Goal: Task Accomplishment & Management: Use online tool/utility

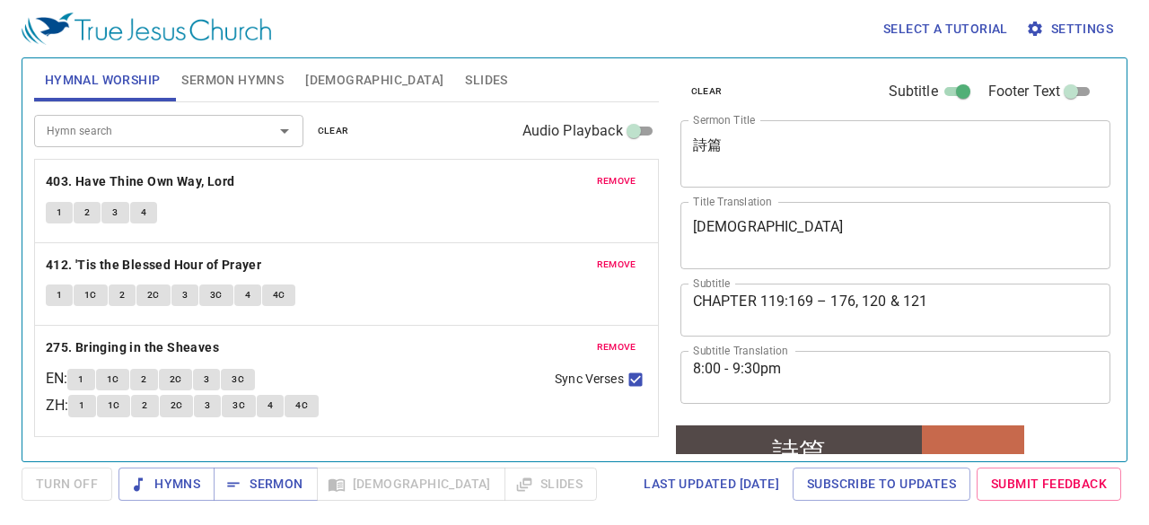
click at [435, 24] on div "Select a tutorial Settings" at bounding box center [571, 28] width 1099 height 57
click at [258, 84] on span "Sermon Hymns" at bounding box center [232, 80] width 102 height 22
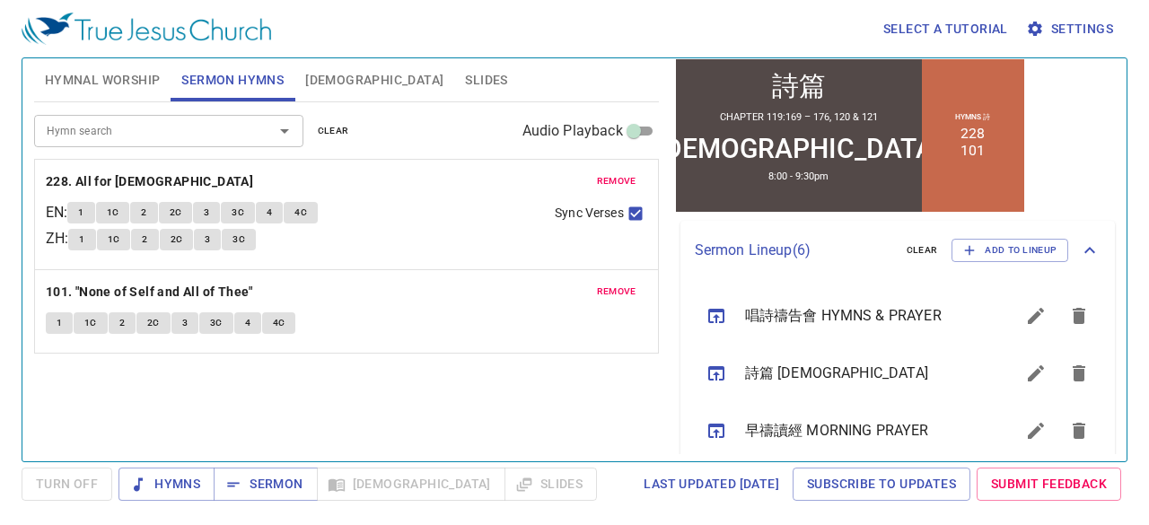
scroll to position [593, 0]
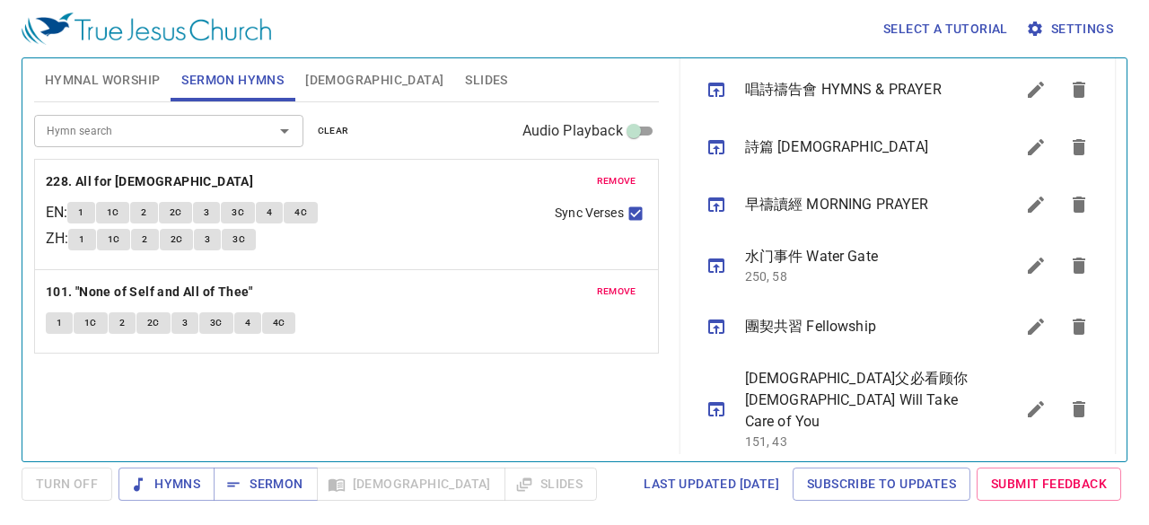
click at [1025, 145] on icon "sermon lineup list" at bounding box center [1036, 147] width 22 height 22
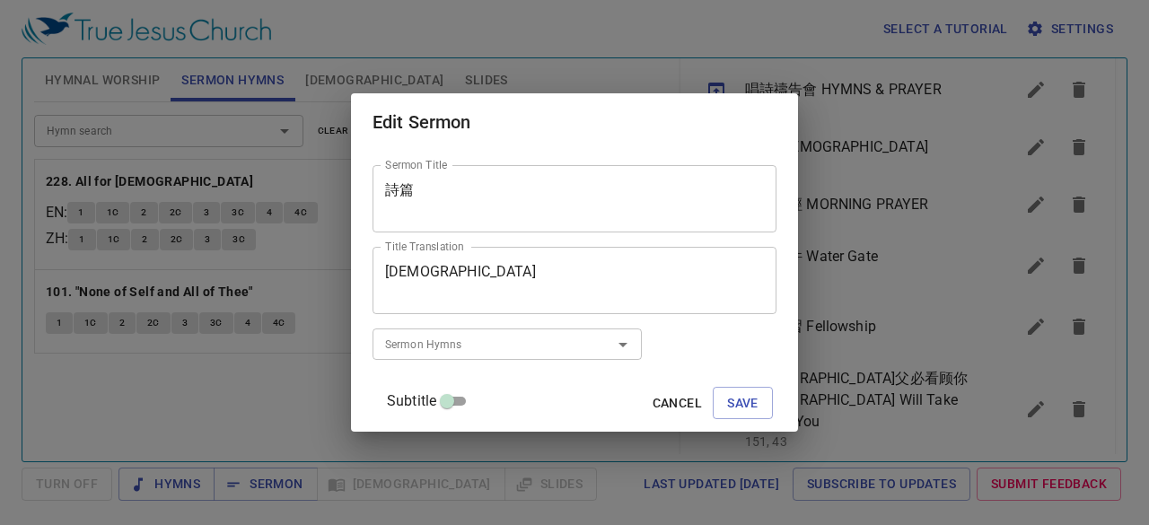
click at [479, 403] on input "Subtitle" at bounding box center [447, 405] width 65 height 22
checkbox input "true"
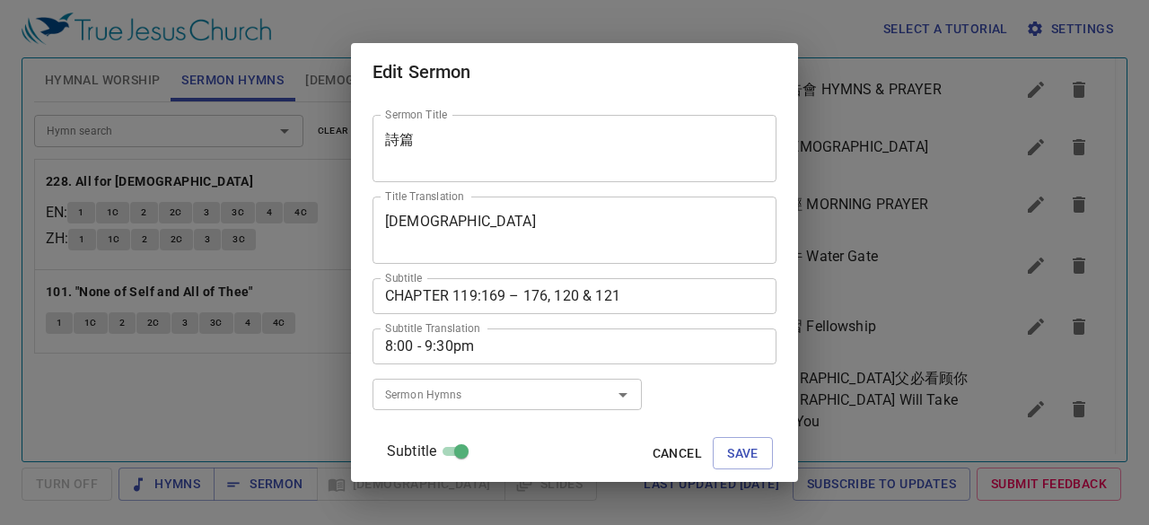
drag, startPoint x: 552, startPoint y: 314, endPoint x: 528, endPoint y: 315, distance: 24.3
click at [532, 315] on div "Subtitle CHAPTER 119:169 – 176, 120 & 121 Subtitle Subtitle Translation 8:00 - …" at bounding box center [575, 321] width 404 height 101
drag, startPoint x: 508, startPoint y: 314, endPoint x: 497, endPoint y: 300, distance: 18.5
click at [486, 302] on div "Subtitle CHAPTER 119:169 – 176, 120 & 121 Subtitle Subtitle Translation 8:00 - …" at bounding box center [575, 321] width 404 height 101
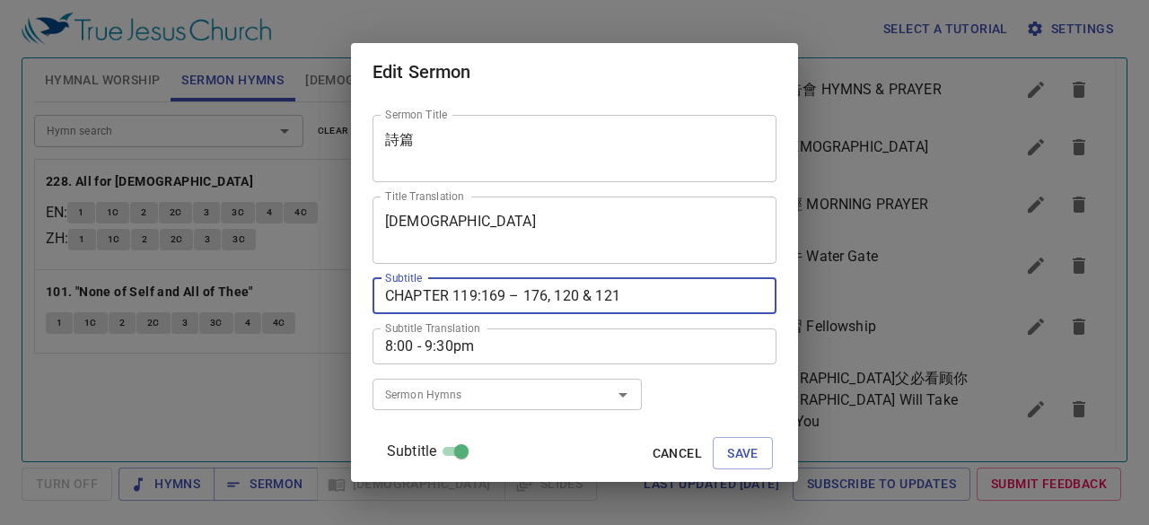
drag, startPoint x: 652, startPoint y: 295, endPoint x: 503, endPoint y: 309, distance: 149.7
click at [490, 305] on div "CHAPTER 119:169 – 176, 120 & 121 Subtitle" at bounding box center [575, 296] width 404 height 36
type textarea "CHAPTER 125 - 12"
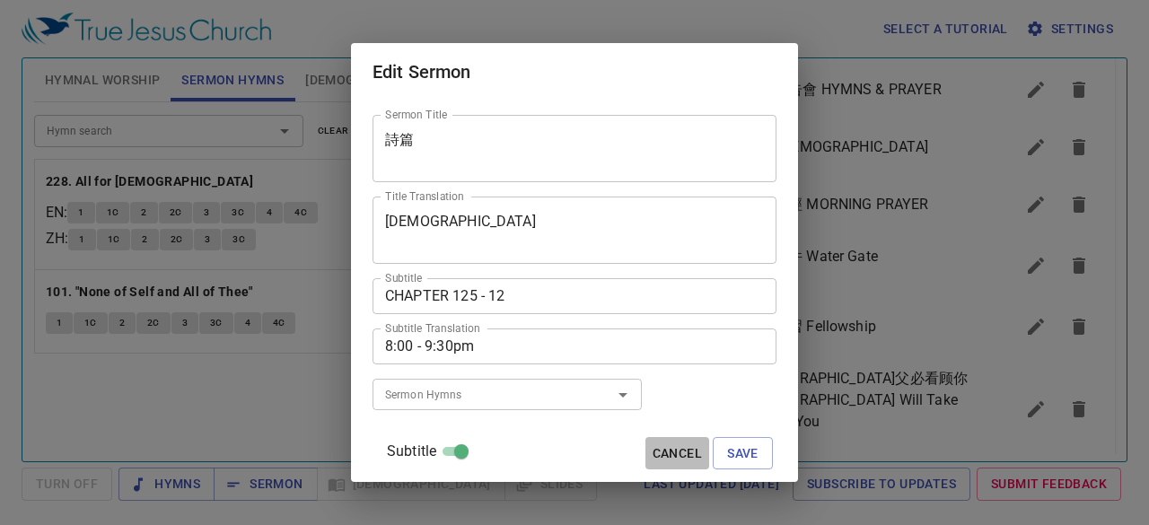
click at [655, 459] on span "Cancel" at bounding box center [677, 454] width 49 height 22
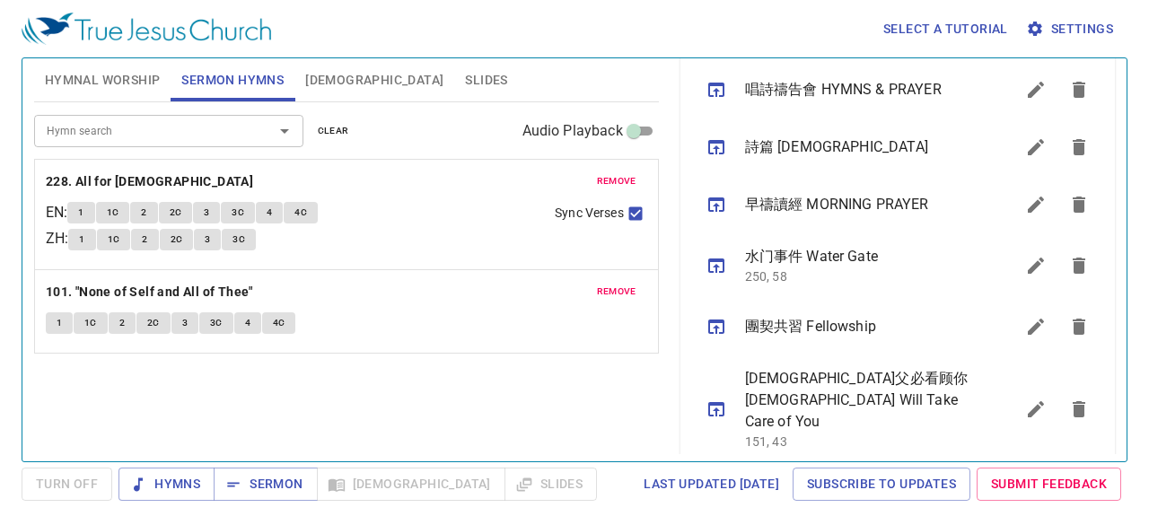
click at [1025, 150] on icon "sermon lineup list" at bounding box center [1036, 147] width 22 height 22
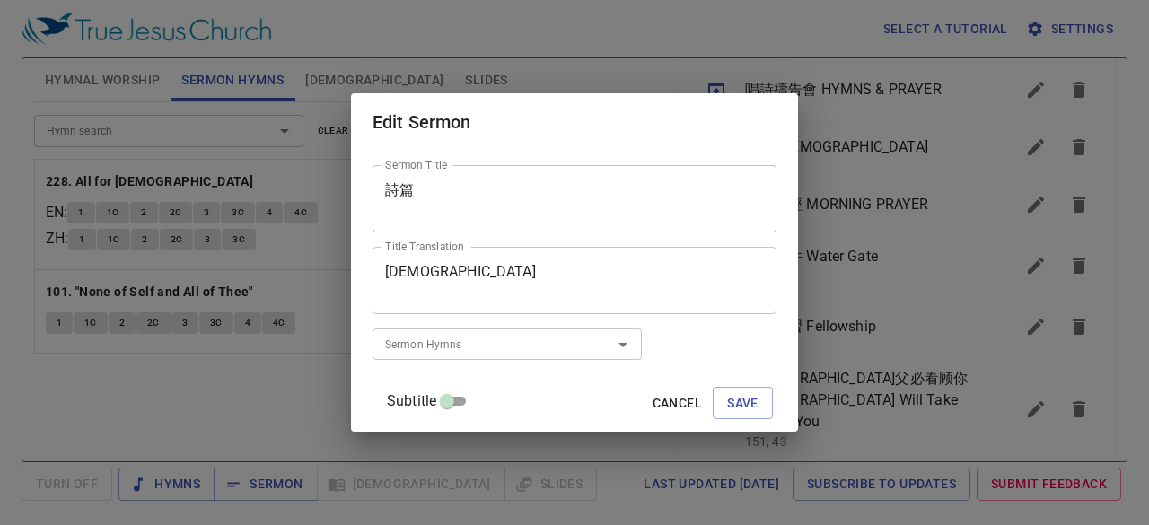
click at [479, 400] on input "Subtitle" at bounding box center [447, 405] width 65 height 22
checkbox input "true"
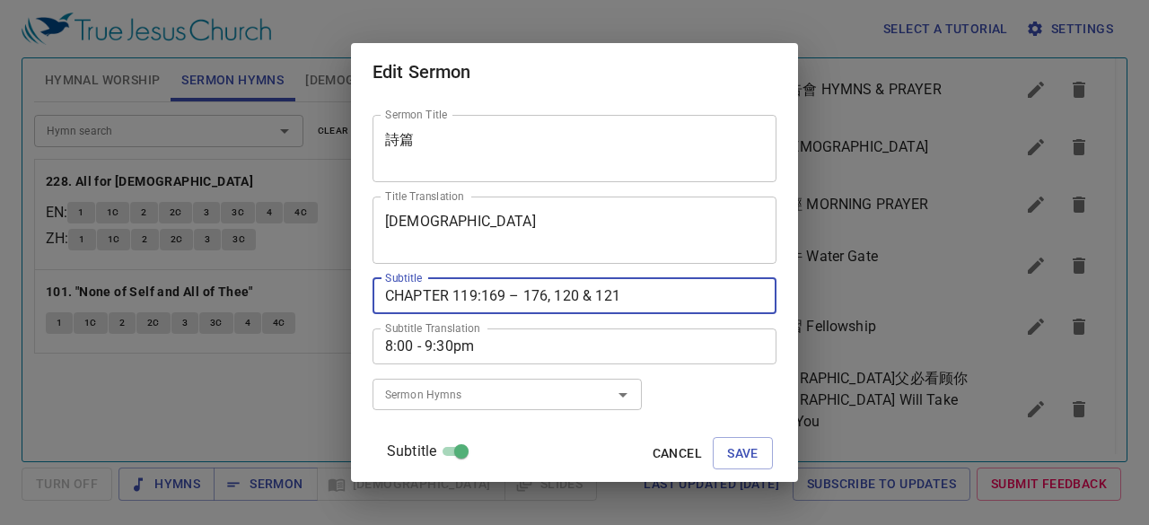
drag, startPoint x: 650, startPoint y: 297, endPoint x: 540, endPoint y: 297, distance: 110.4
click at [540, 297] on textarea "CHAPTER 119:169 – 176, 120 & 121" at bounding box center [574, 295] width 379 height 17
drag, startPoint x: 521, startPoint y: 291, endPoint x: 492, endPoint y: 295, distance: 29.1
click at [491, 295] on textarea "CHAPTER 119:169 – 127" at bounding box center [574, 295] width 379 height 17
type textarea "CHAPTER 125 – 127"
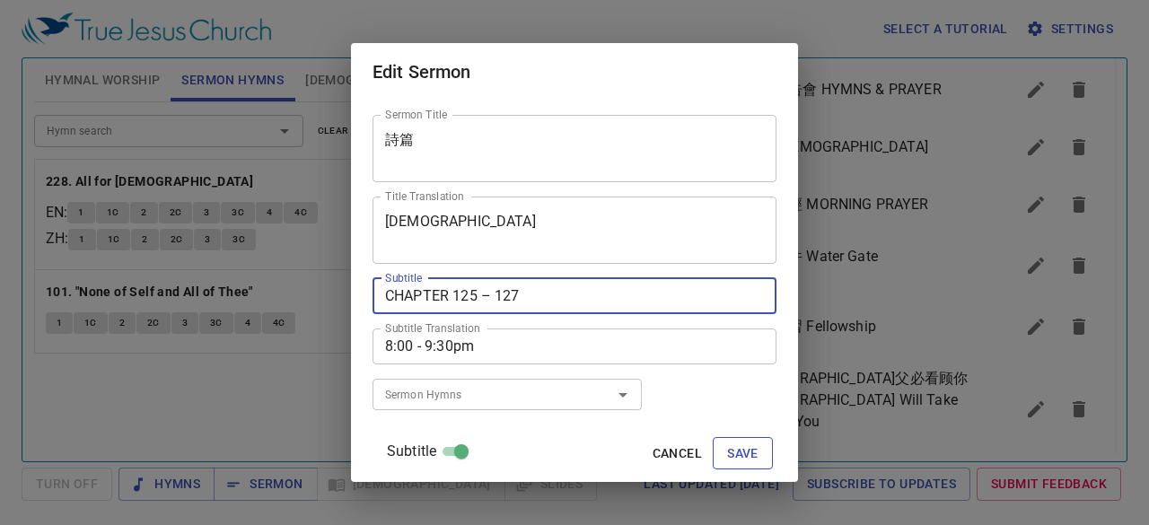
click at [728, 459] on span "Save" at bounding box center [742, 454] width 31 height 22
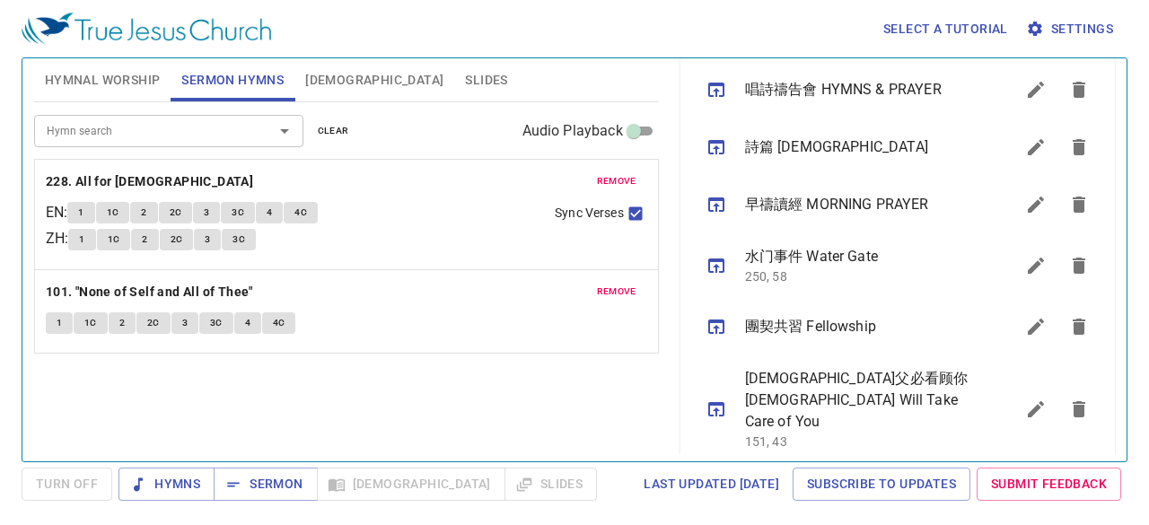
click at [711, 138] on icon "sermon lineup list" at bounding box center [717, 147] width 22 height 22
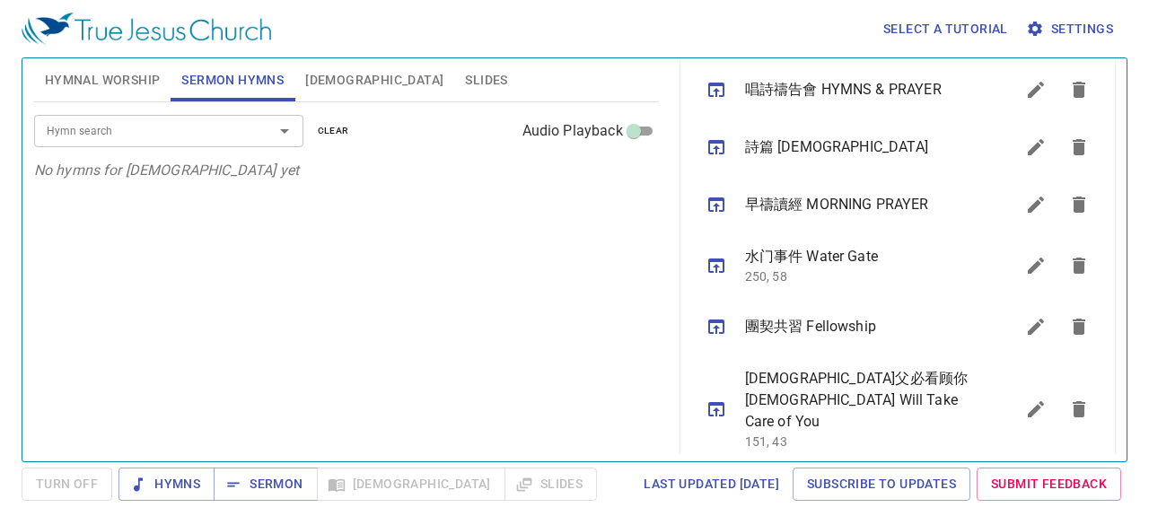
click at [484, 302] on div "Hymn search Hymn search clear Audio Playback No hymns for sermon yet" at bounding box center [346, 274] width 625 height 344
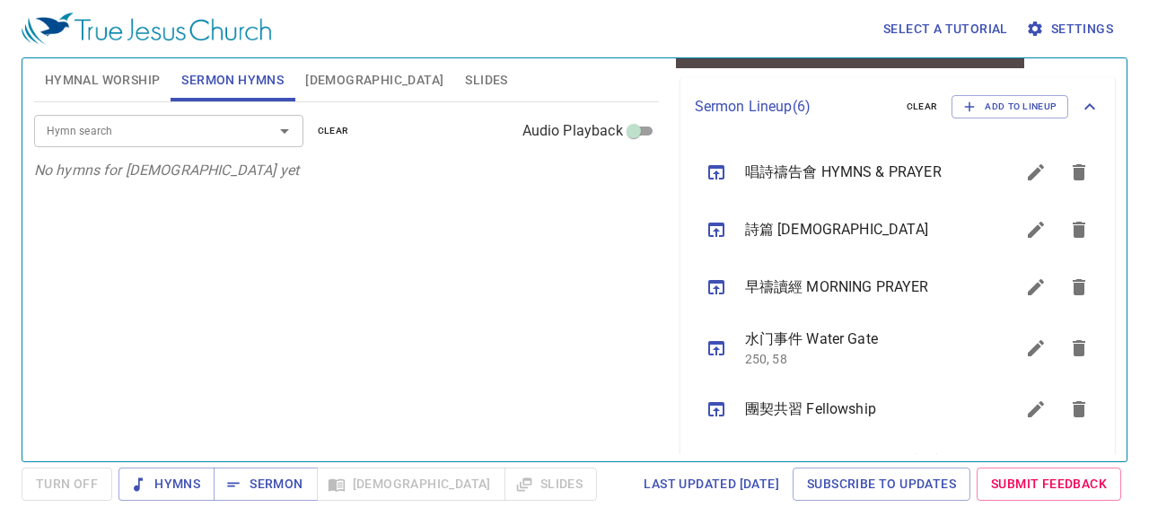
scroll to position [413, 0]
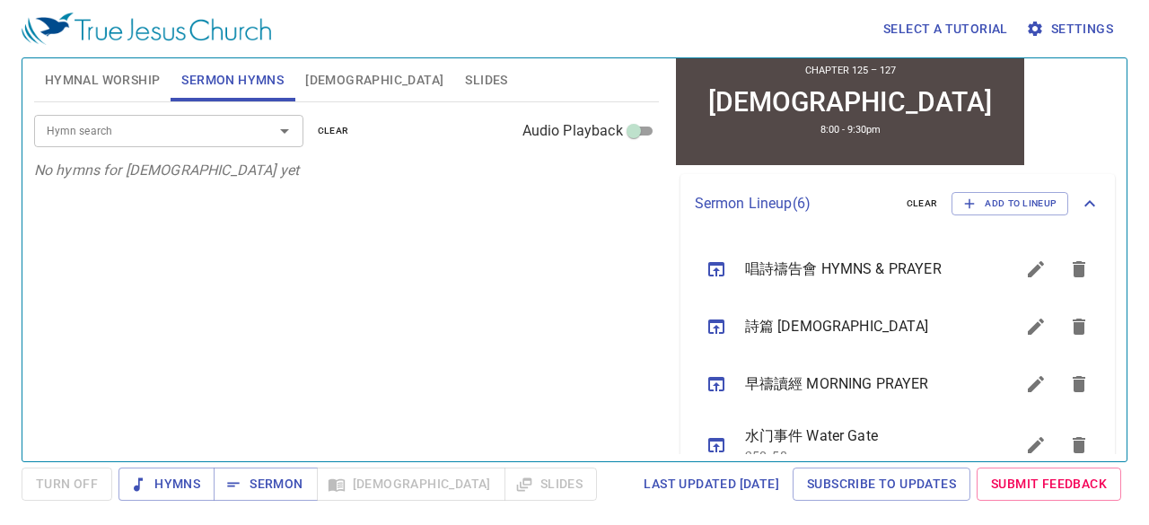
click at [715, 330] on icon "sermon lineup list" at bounding box center [717, 327] width 22 height 22
click at [264, 495] on span "Sermon" at bounding box center [265, 484] width 75 height 22
click at [216, 126] on input "Hymn search" at bounding box center [143, 130] width 206 height 21
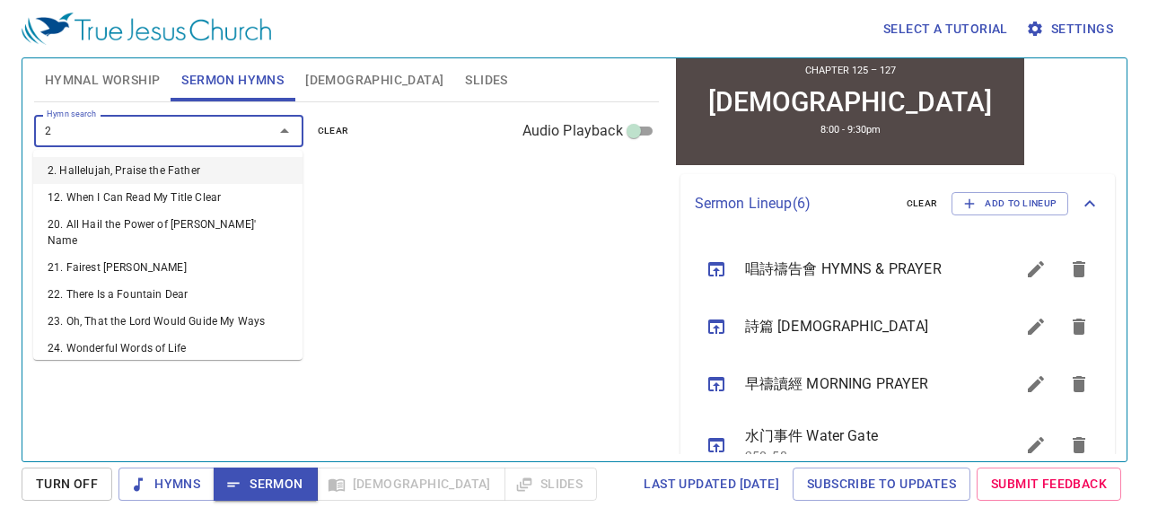
type input "29"
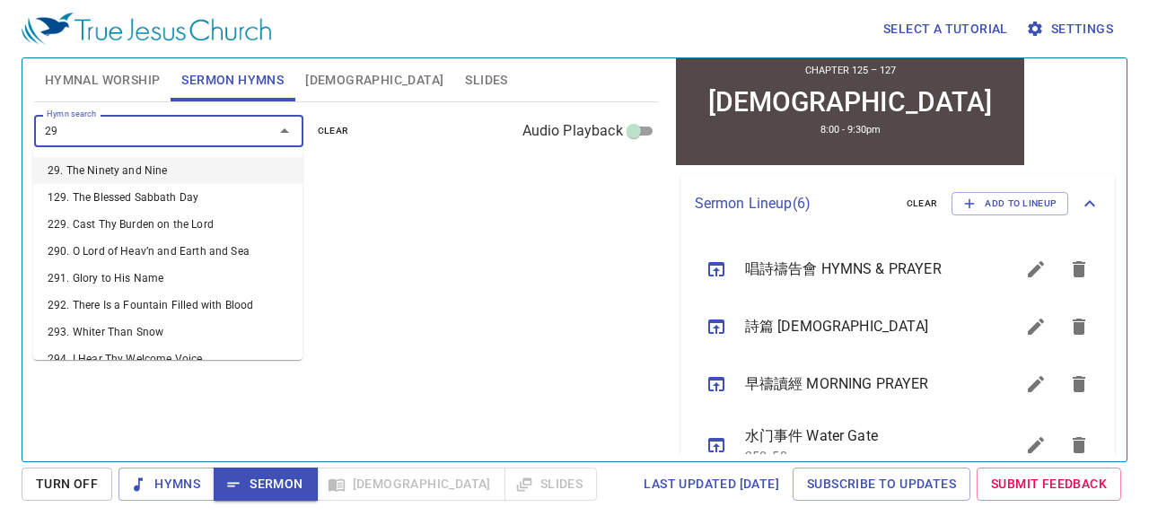
click at [201, 170] on li "29. The Ninety and Nine" at bounding box center [167, 170] width 269 height 27
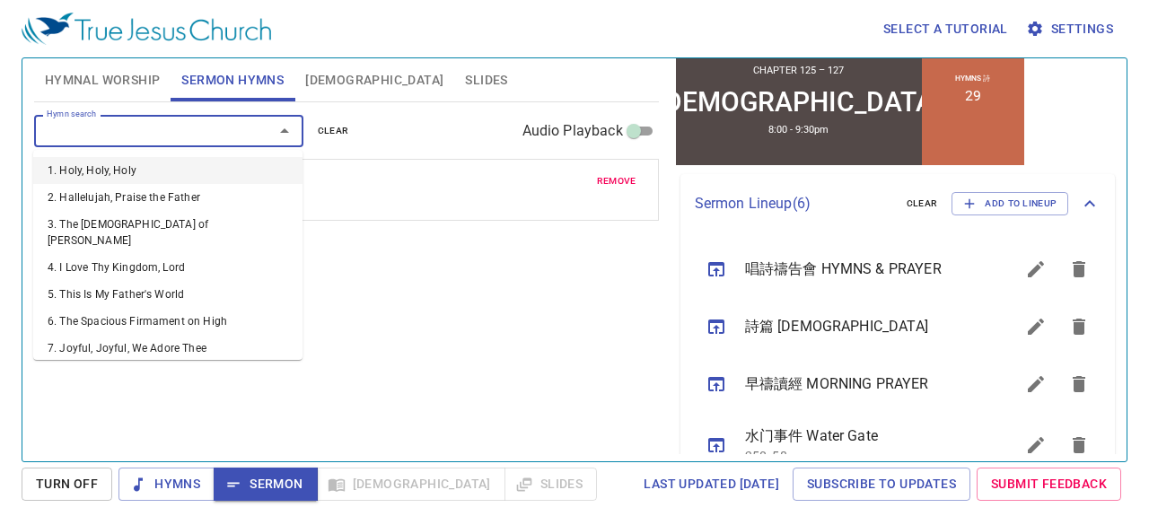
click at [217, 129] on input "Hymn search" at bounding box center [143, 130] width 206 height 21
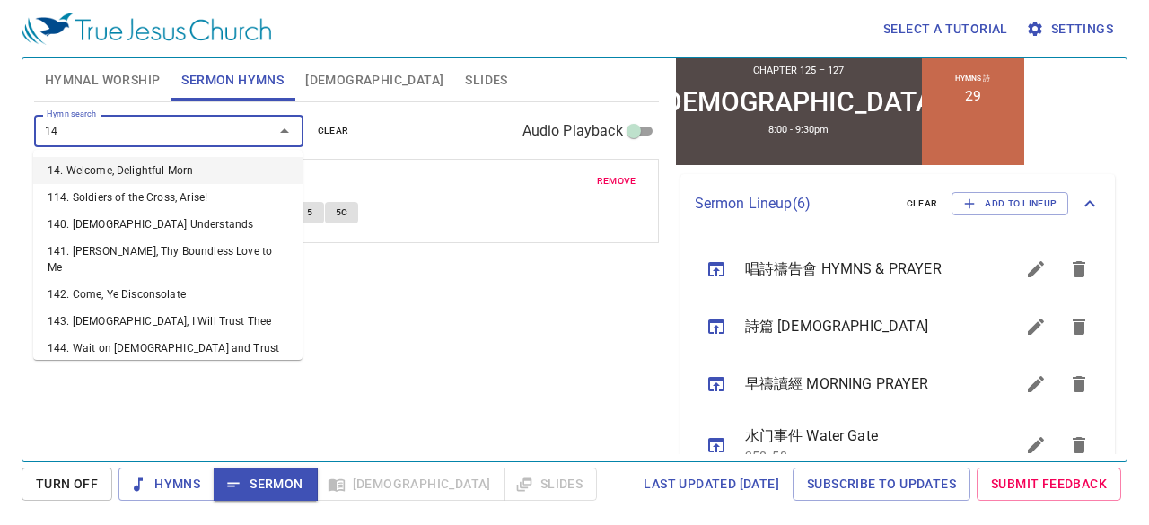
type input "149"
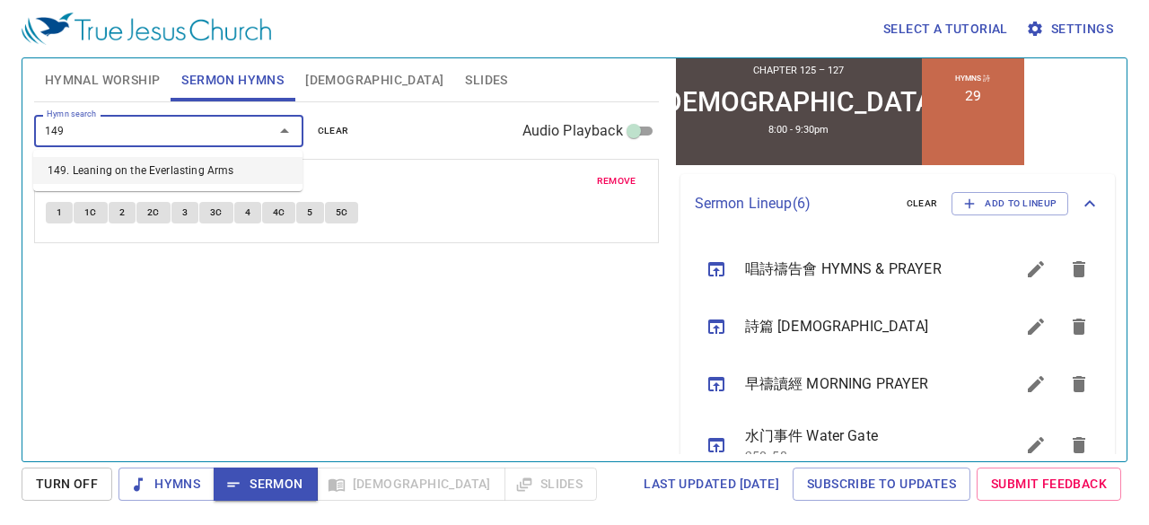
click at [217, 180] on li "149. Leaning on the Everlasting Arms" at bounding box center [167, 170] width 269 height 27
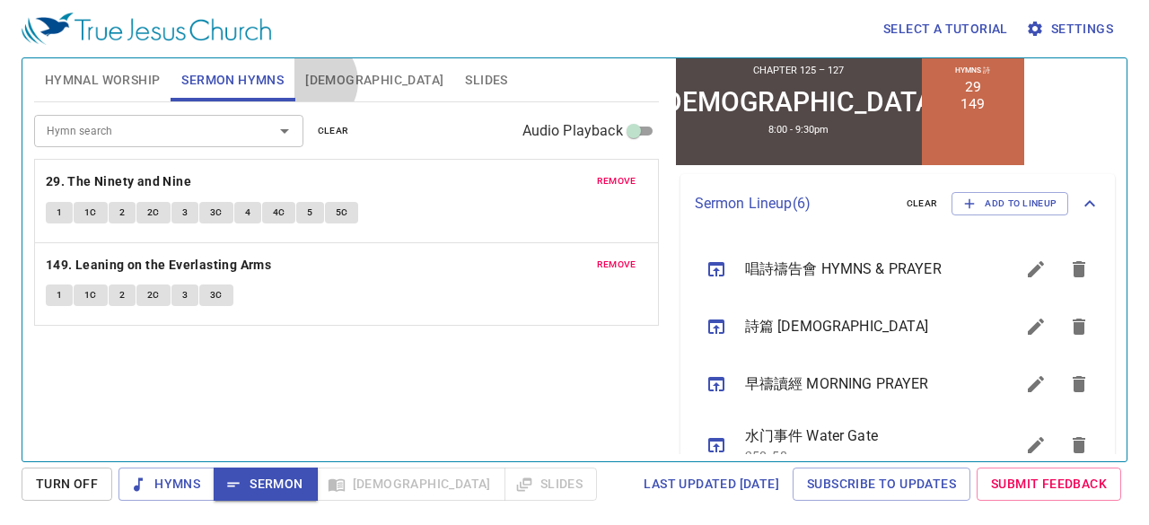
click at [309, 82] on span "[DEMOGRAPHIC_DATA]" at bounding box center [374, 80] width 138 height 22
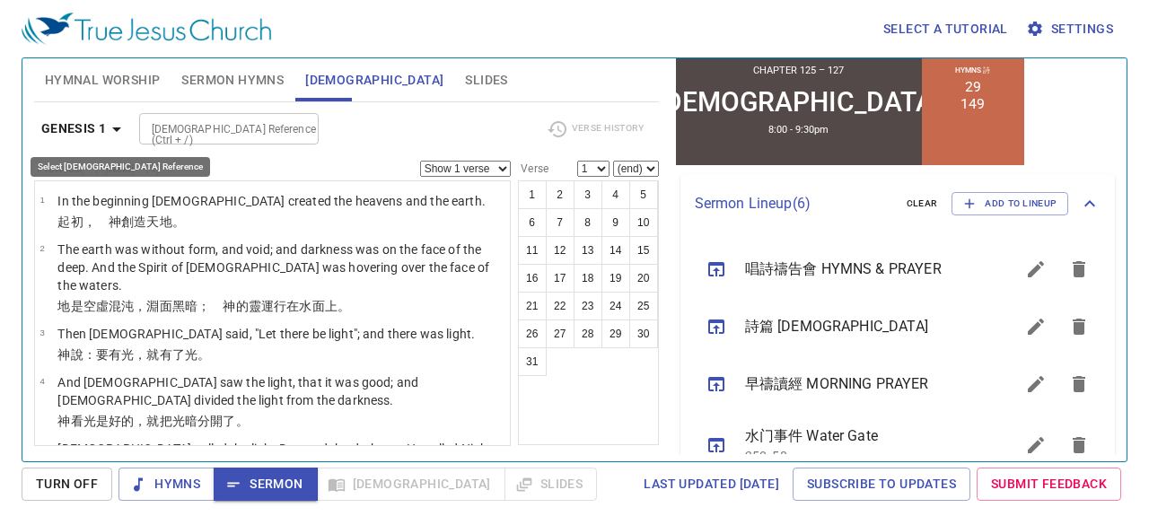
click at [96, 119] on b "Genesis 1" at bounding box center [74, 129] width 66 height 22
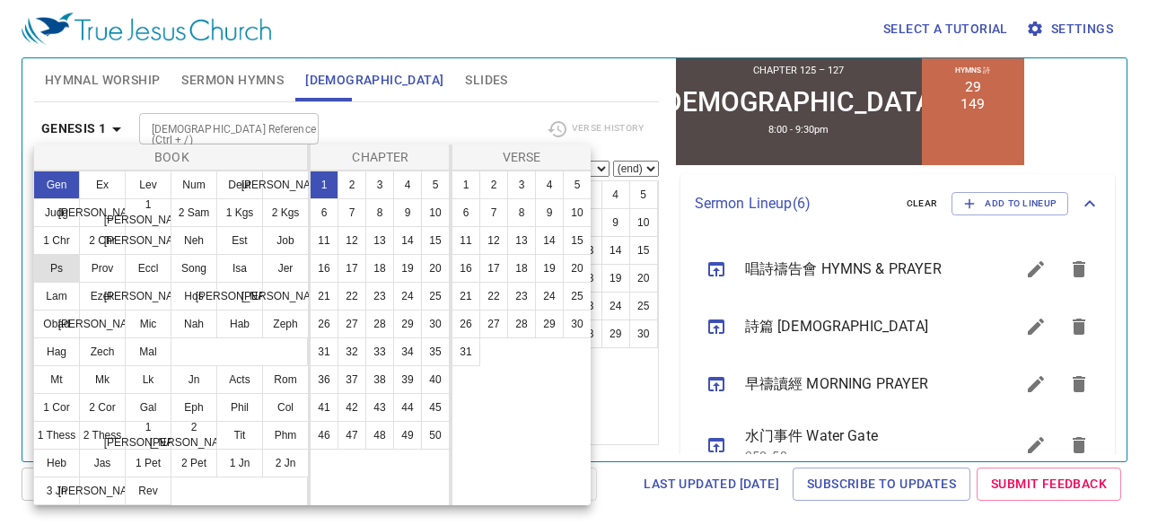
click at [61, 271] on button "Ps" at bounding box center [56, 268] width 47 height 29
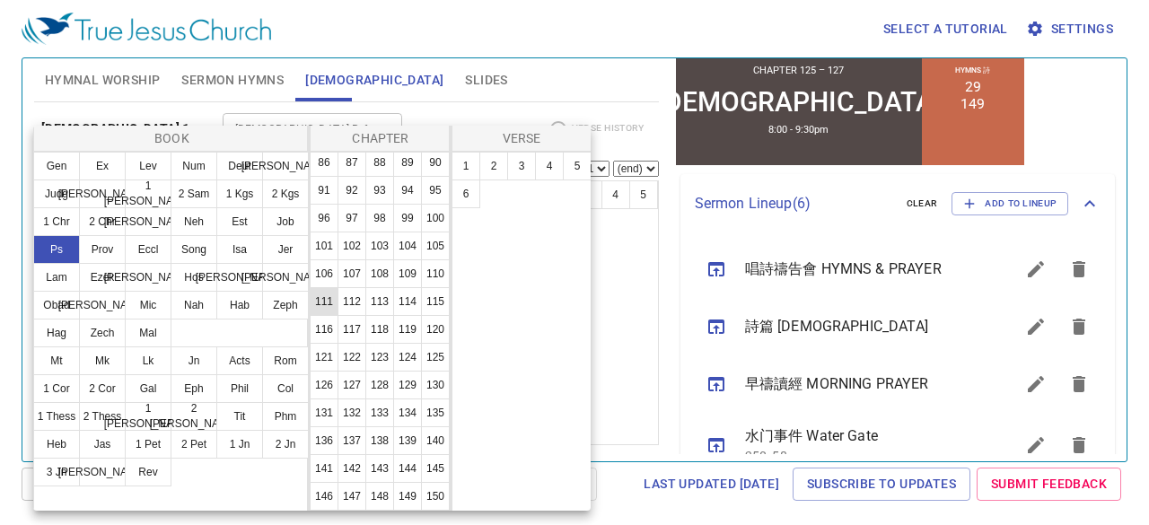
scroll to position [699, 0]
click at [421, 343] on button "125" at bounding box center [435, 357] width 29 height 29
click at [462, 166] on button "1" at bounding box center [466, 166] width 29 height 29
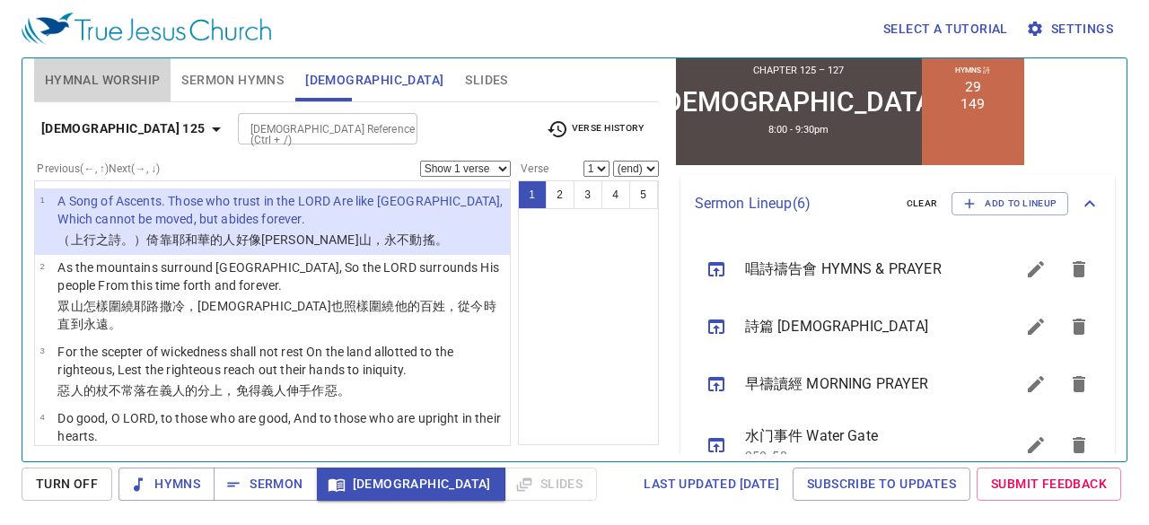
click at [119, 72] on span "Hymnal Worship" at bounding box center [103, 80] width 116 height 22
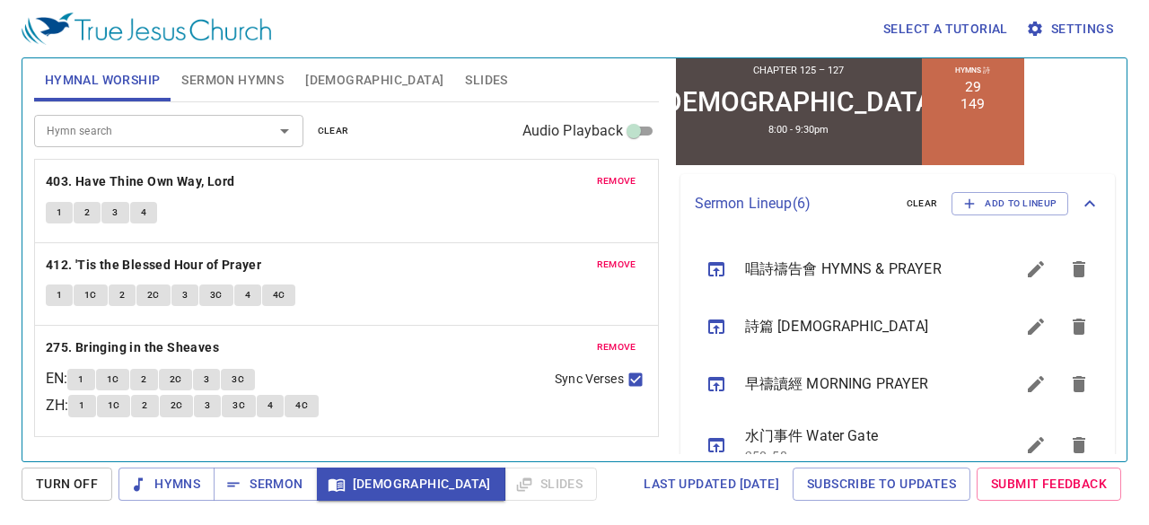
click at [628, 178] on span "remove" at bounding box center [617, 181] width 40 height 16
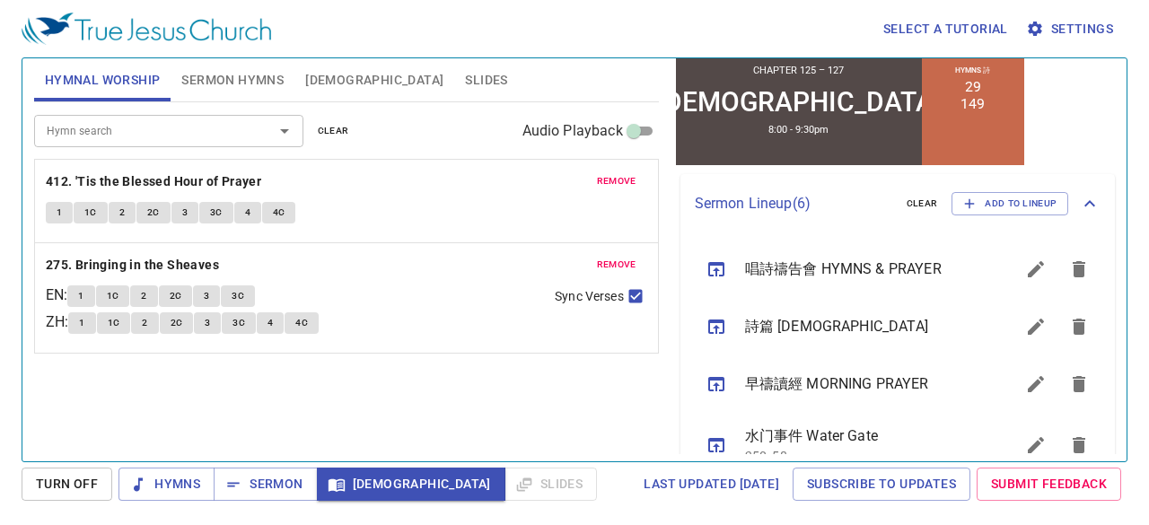
click at [628, 178] on span "remove" at bounding box center [617, 181] width 40 height 16
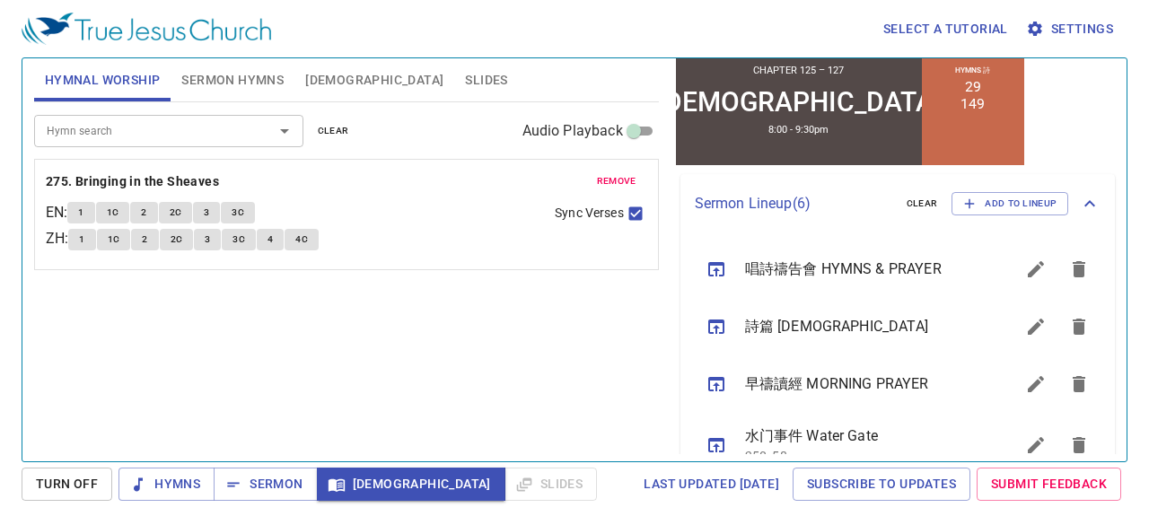
click at [628, 178] on span "remove" at bounding box center [617, 181] width 40 height 16
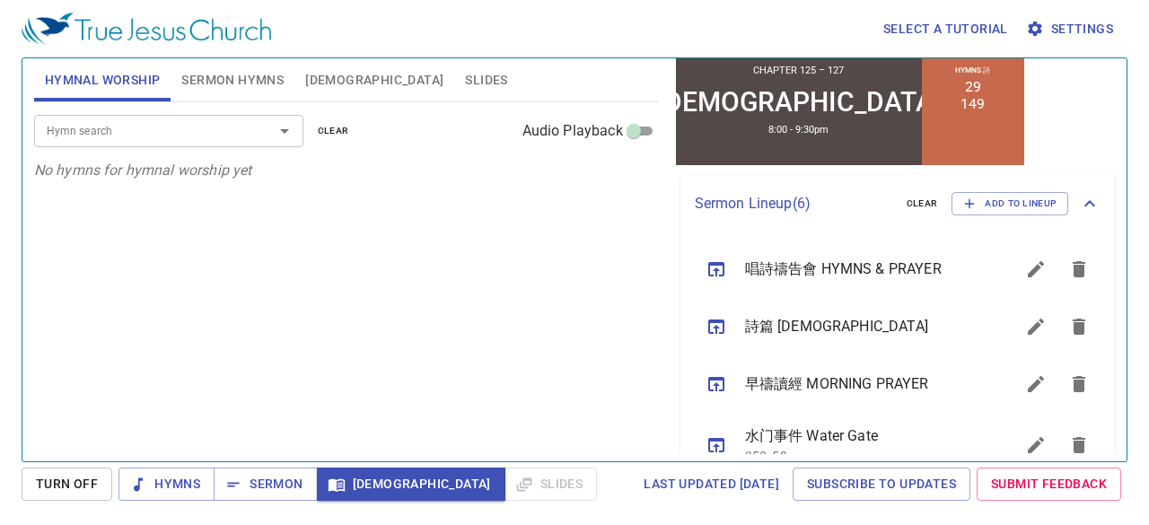
click at [0, 204] on div "Select a tutorial Settings Hymnal Worship Sermon Hymns Bible Slides Hymn search…" at bounding box center [574, 262] width 1149 height 525
click at [275, 479] on span "Sermon" at bounding box center [265, 484] width 75 height 22
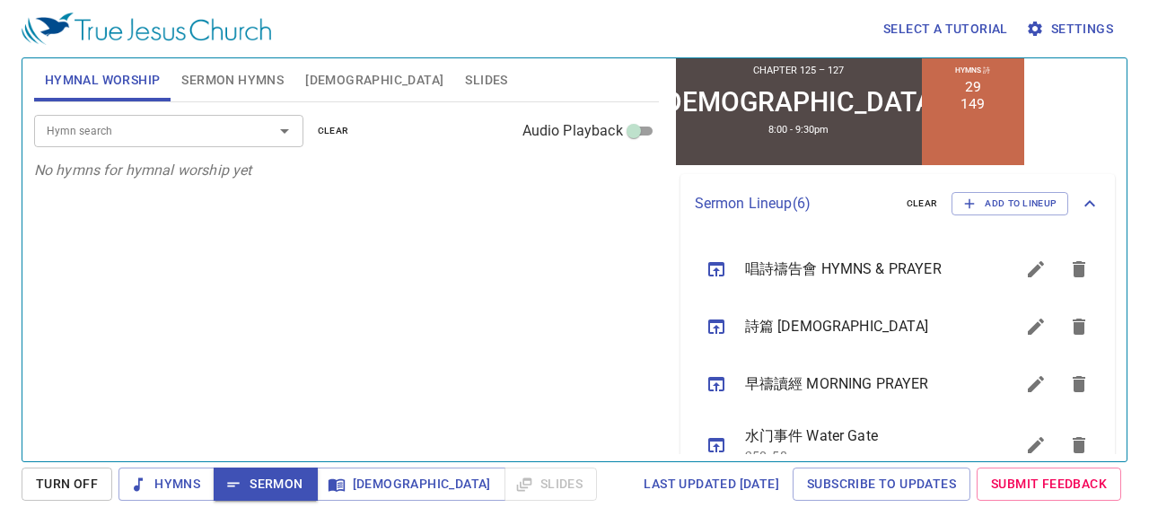
drag, startPoint x: 395, startPoint y: 343, endPoint x: 339, endPoint y: 242, distance: 115.7
click at [338, 249] on div "Hymn search Hymn search clear Audio Playback No hymns for hymnal worship yet" at bounding box center [346, 274] width 625 height 344
click at [256, 80] on span "Sermon Hymns" at bounding box center [232, 80] width 102 height 22
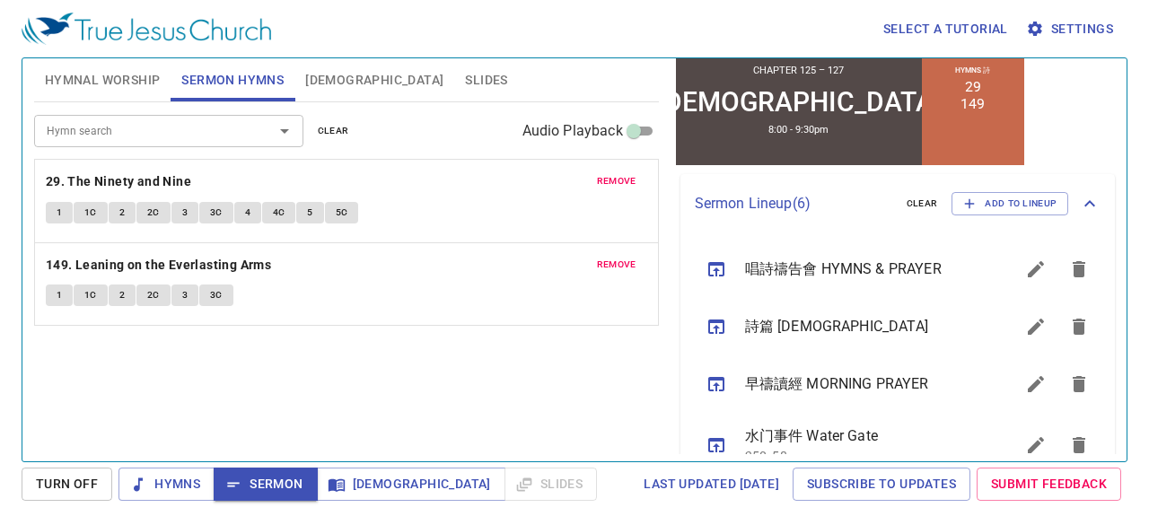
click at [103, 75] on span "Hymnal Worship" at bounding box center [103, 80] width 116 height 22
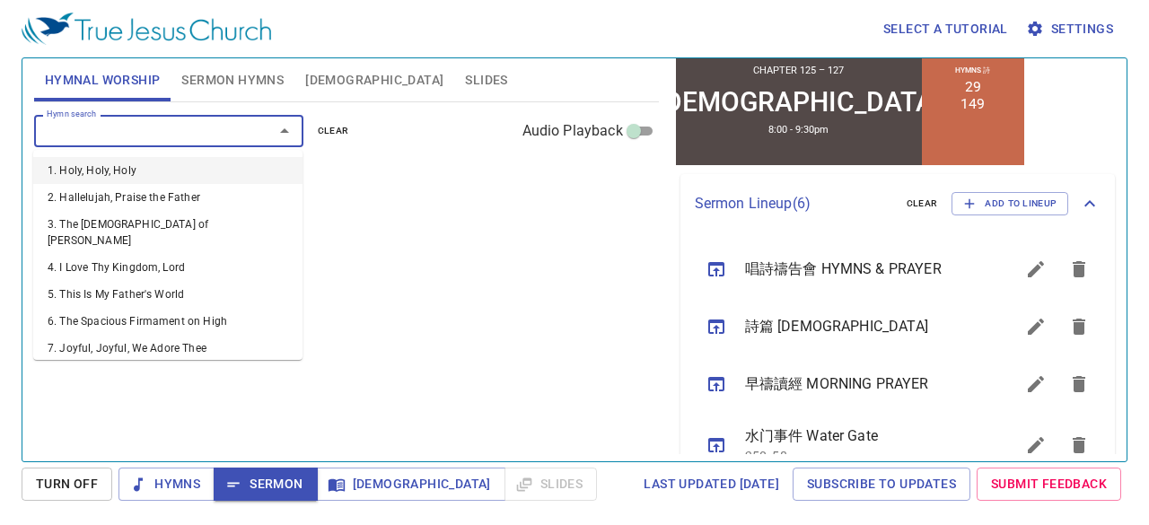
click at [127, 131] on input "Hymn search" at bounding box center [143, 130] width 206 height 21
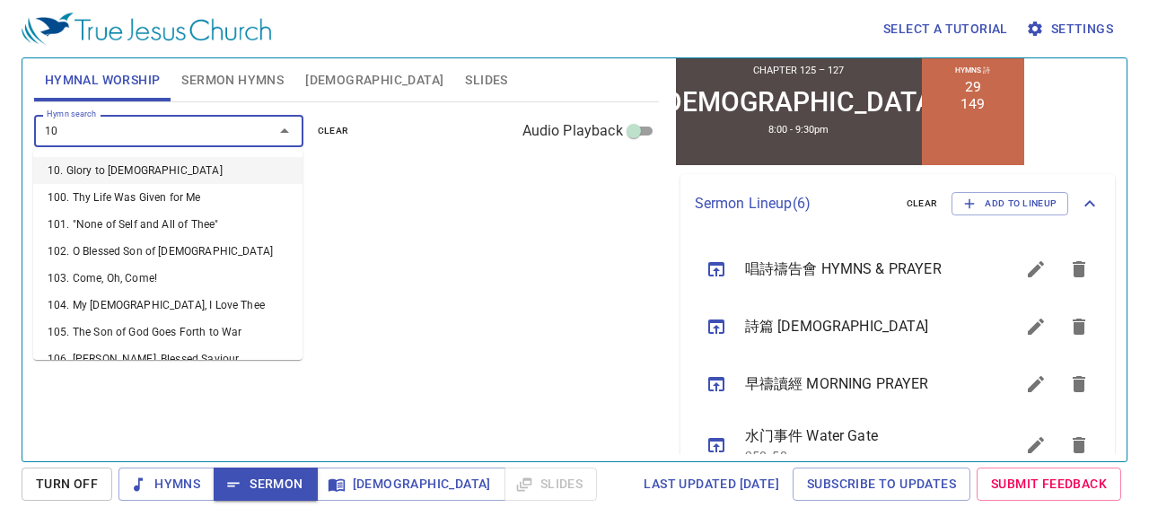
type input "101"
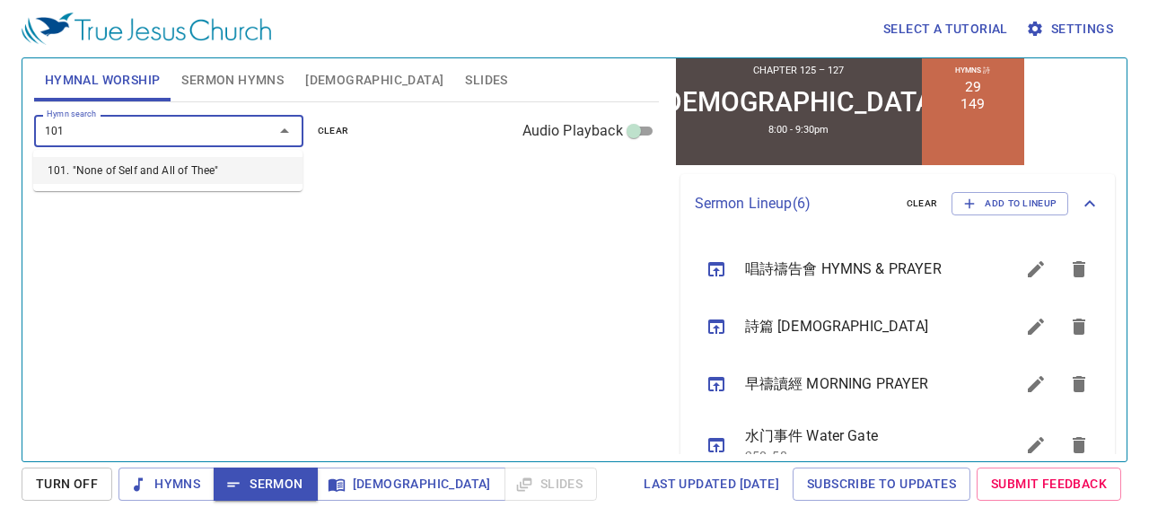
drag, startPoint x: 145, startPoint y: 168, endPoint x: 152, endPoint y: 151, distance: 18.5
click at [145, 168] on li "101. "None of Self and All of Thee"" at bounding box center [167, 170] width 269 height 27
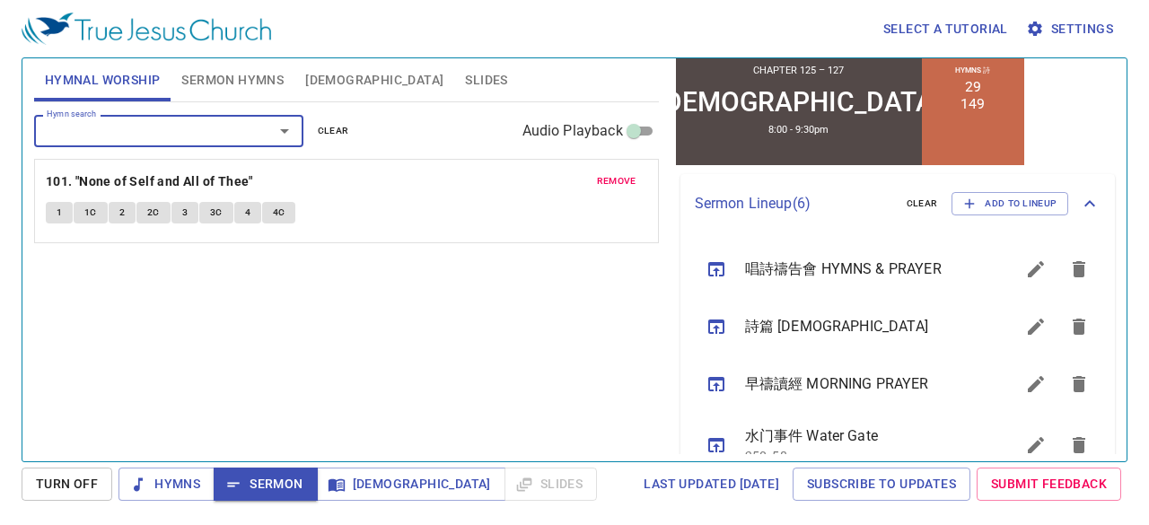
click at [162, 125] on input "Hymn search" at bounding box center [143, 130] width 206 height 21
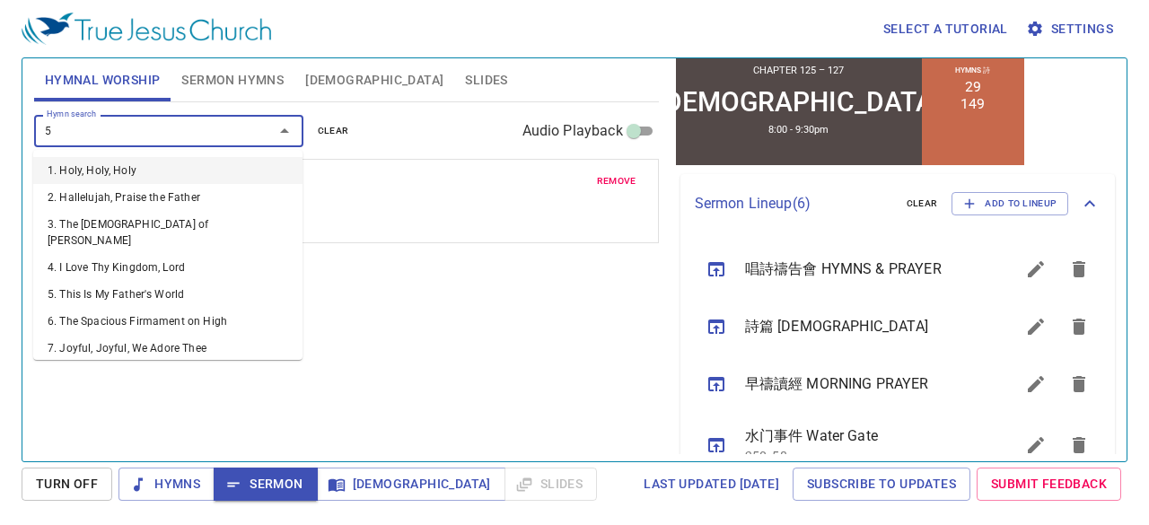
type input "50"
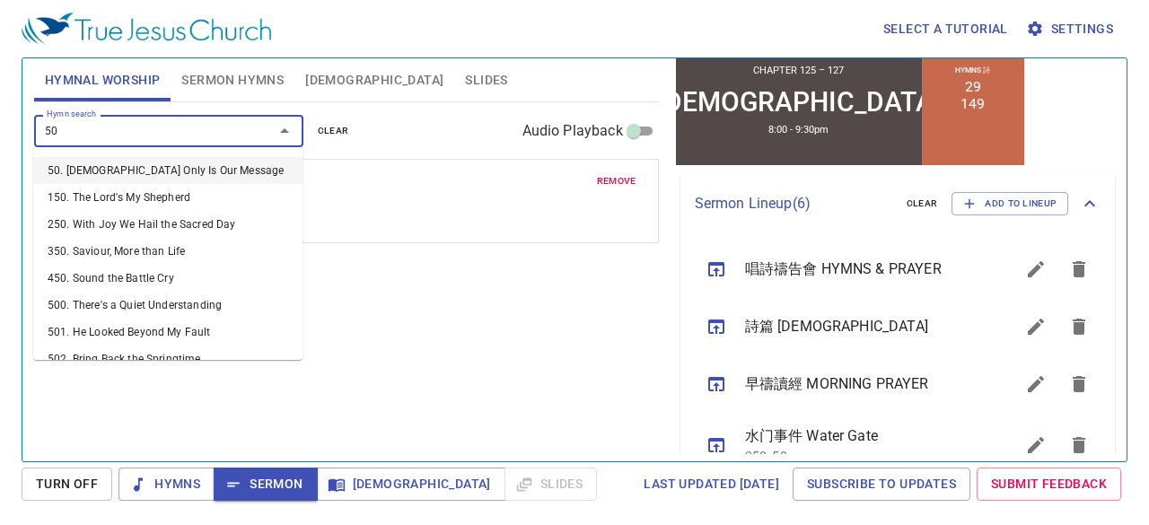
click at [156, 168] on li "50. [DEMOGRAPHIC_DATA] Only Is Our Message" at bounding box center [167, 170] width 269 height 27
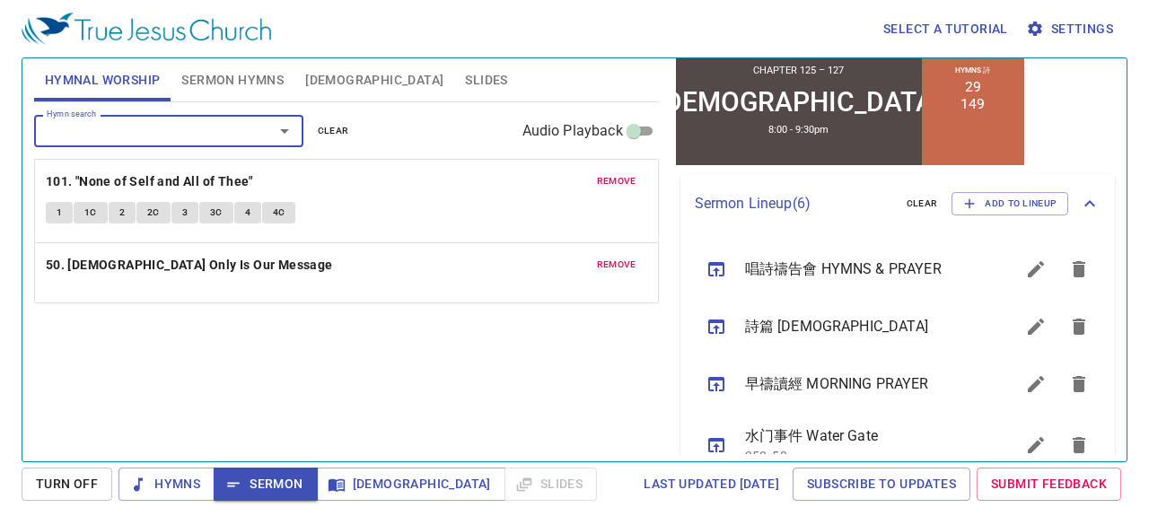
click at [169, 130] on input "Hymn search" at bounding box center [143, 130] width 206 height 21
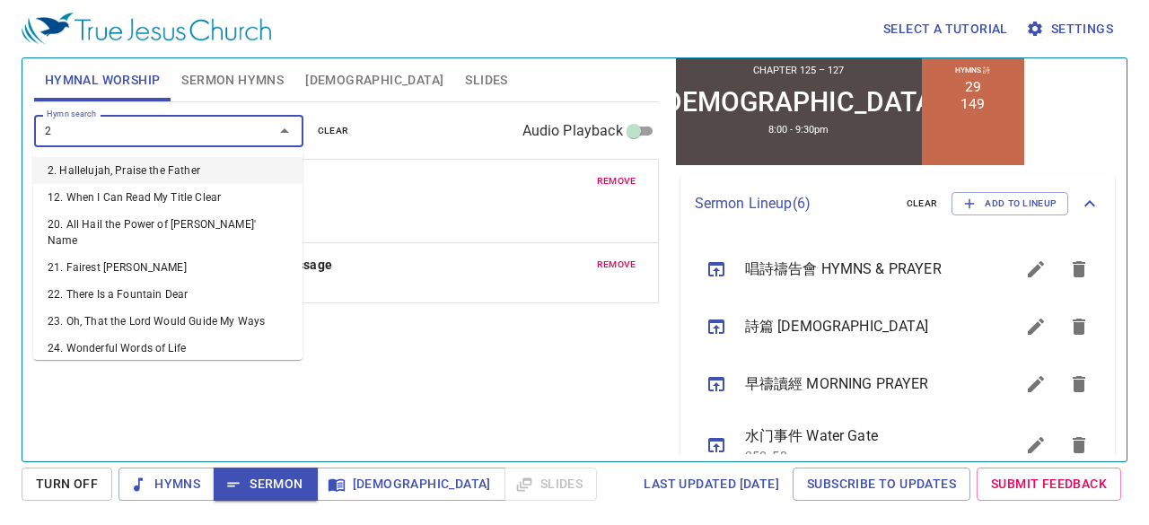
type input "21"
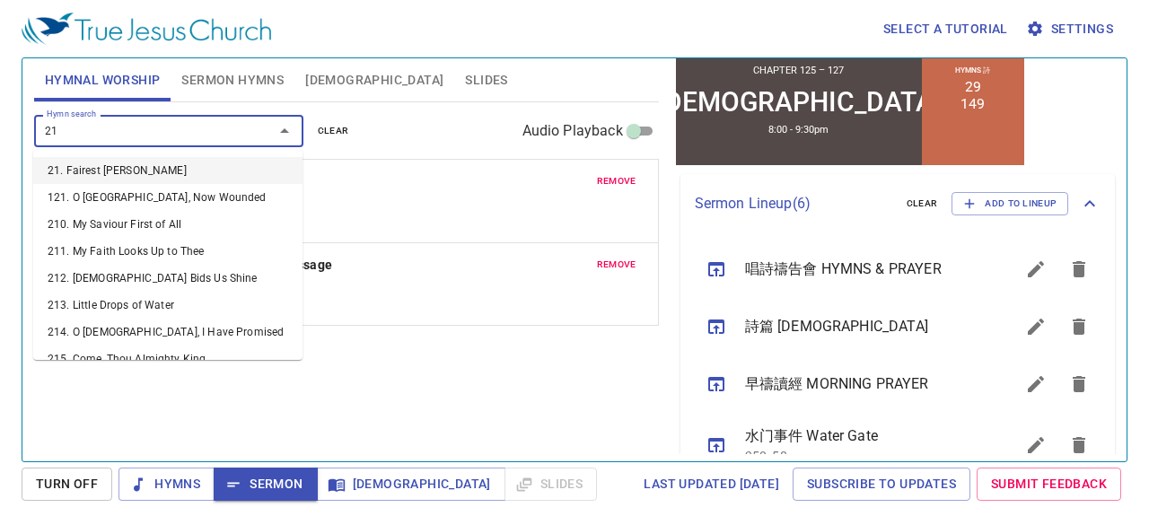
click at [101, 171] on li "21. Fairest [PERSON_NAME]" at bounding box center [167, 170] width 269 height 27
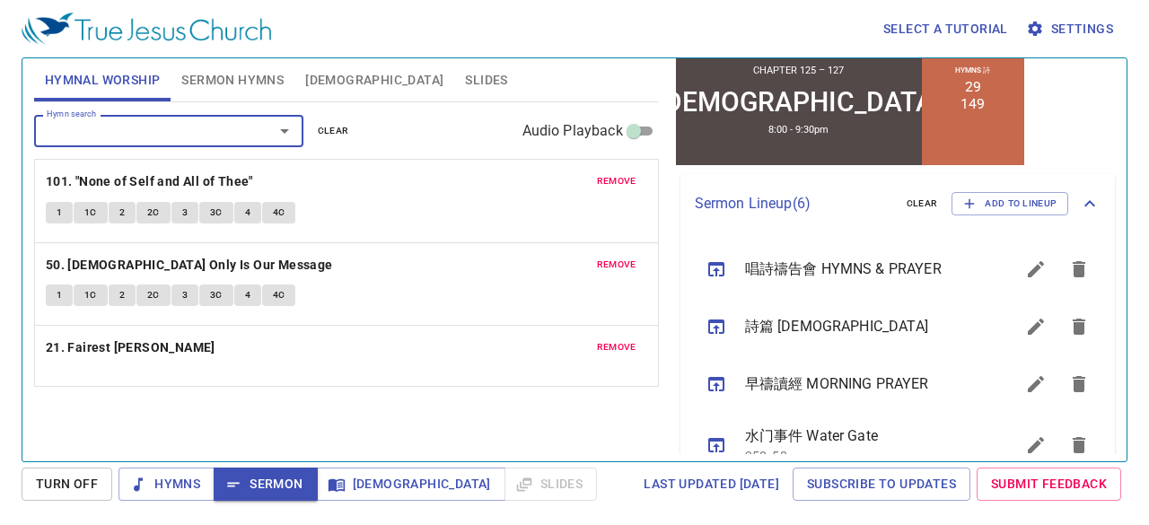
click at [117, 136] on input "Hymn search" at bounding box center [143, 130] width 206 height 21
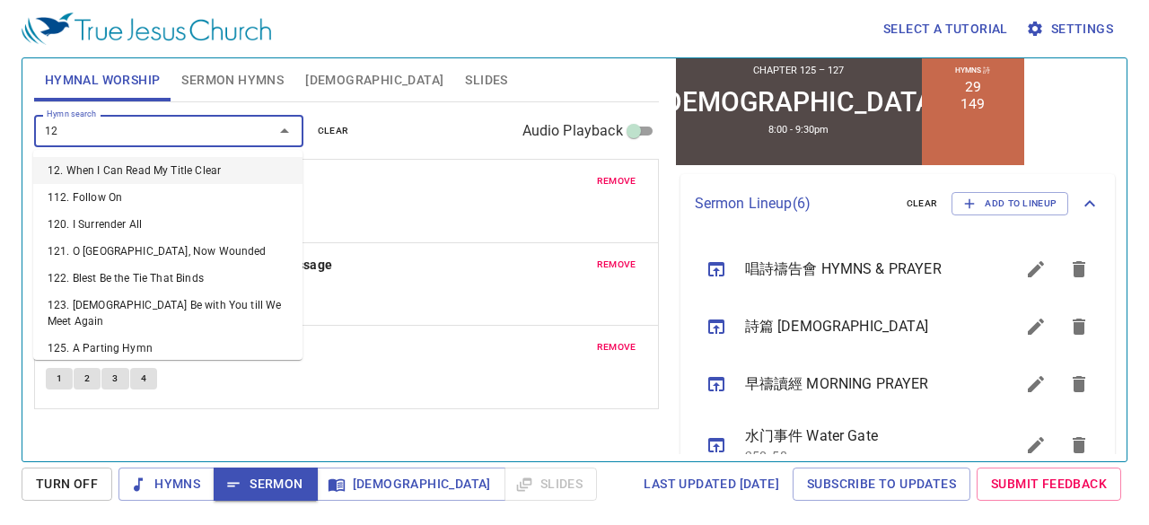
type input "129"
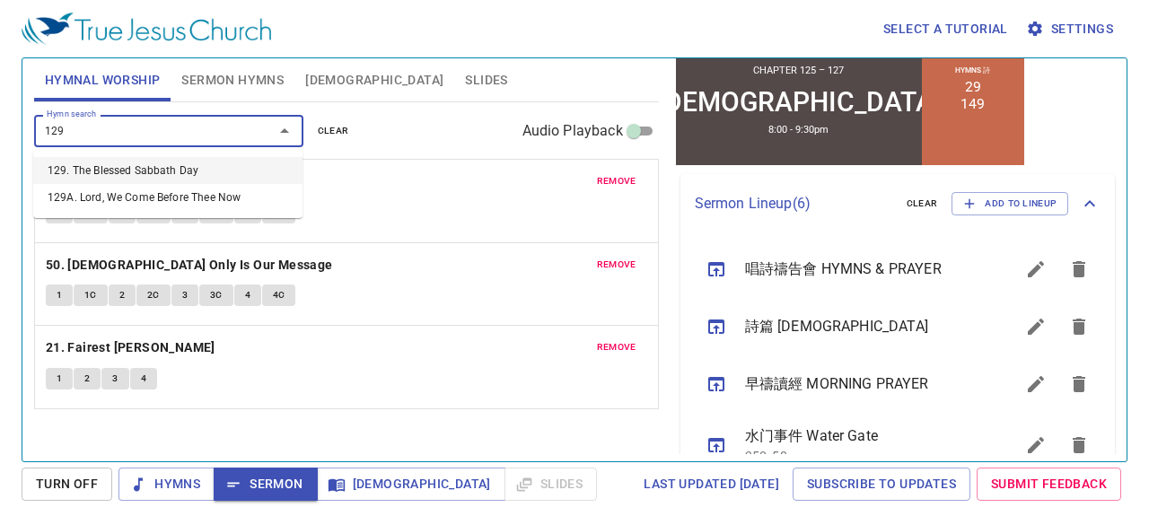
click at [140, 164] on li "129. The Blessed Sabbath Day" at bounding box center [167, 170] width 269 height 27
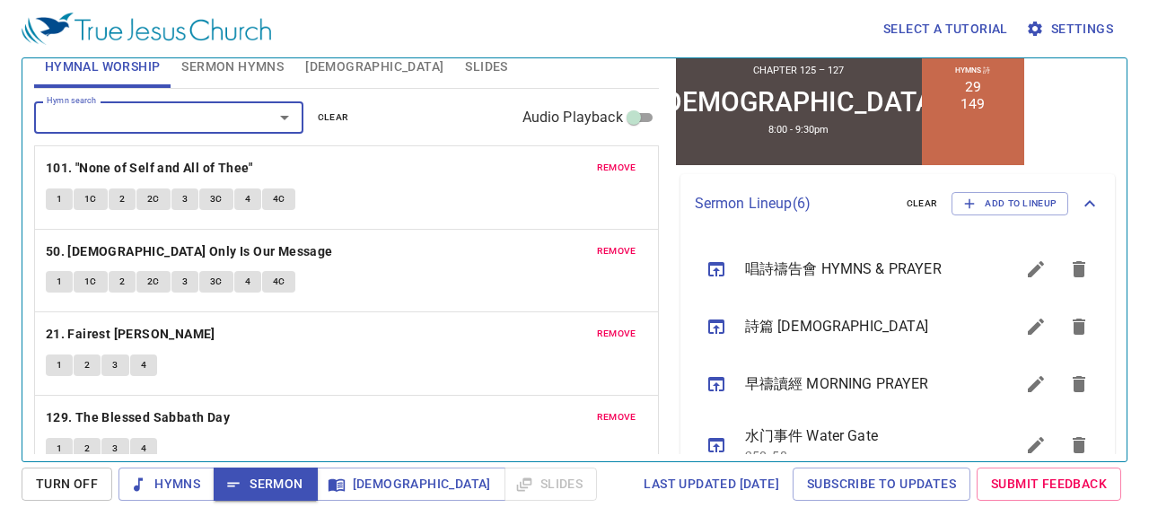
scroll to position [34, 0]
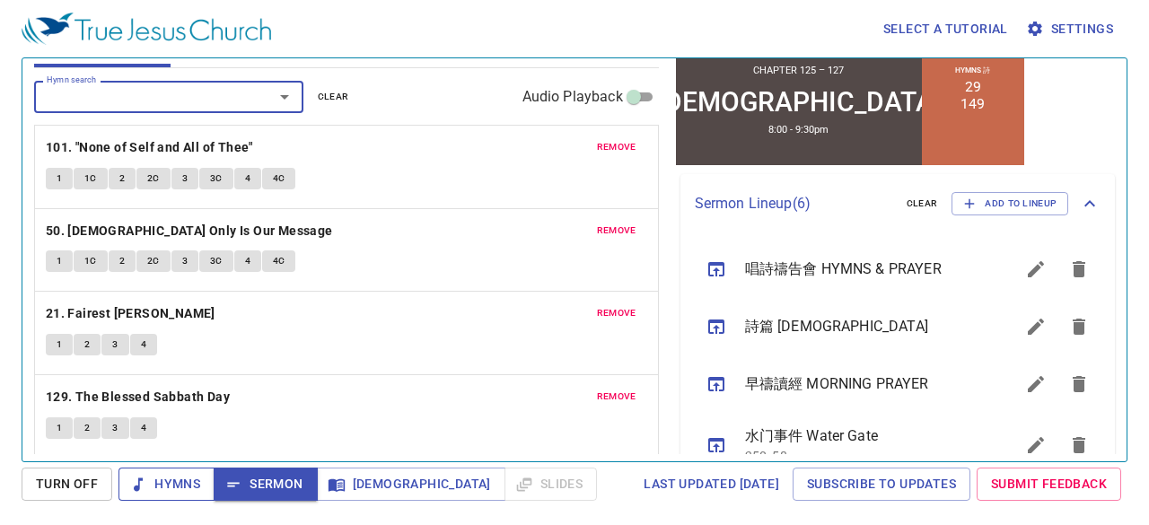
click at [175, 484] on span "Hymns" at bounding box center [166, 484] width 67 height 22
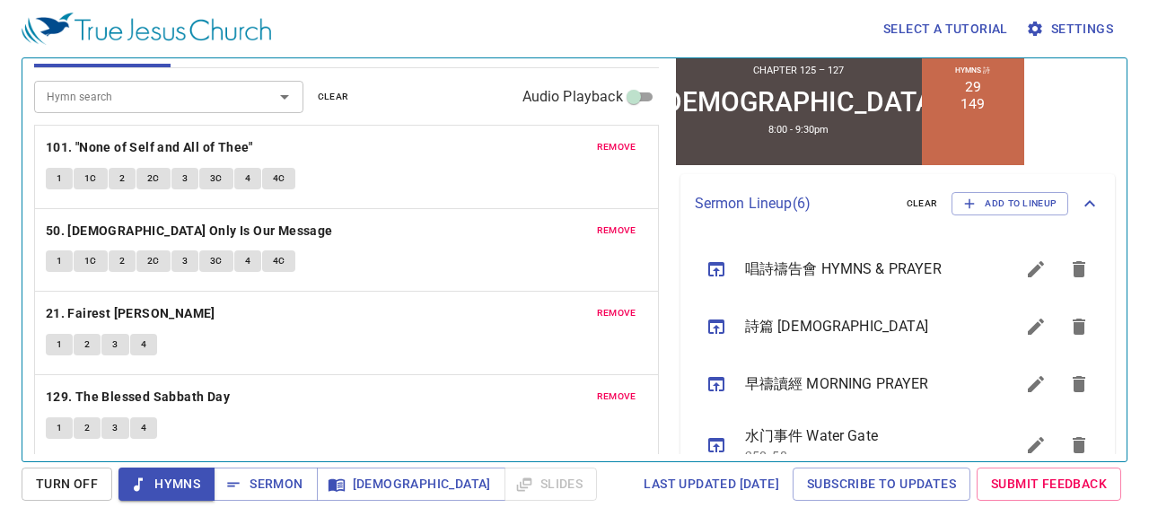
click at [50, 183] on button "1" at bounding box center [59, 179] width 27 height 22
click at [0, 149] on div "Select a tutorial Settings Hymnal Worship Sermon Hymns Bible Slides Hymn search…" at bounding box center [574, 262] width 1149 height 525
click at [86, 173] on span "1C" at bounding box center [90, 179] width 13 height 16
click at [126, 179] on button "2" at bounding box center [122, 179] width 27 height 22
click at [155, 179] on span "2C" at bounding box center [153, 179] width 13 height 16
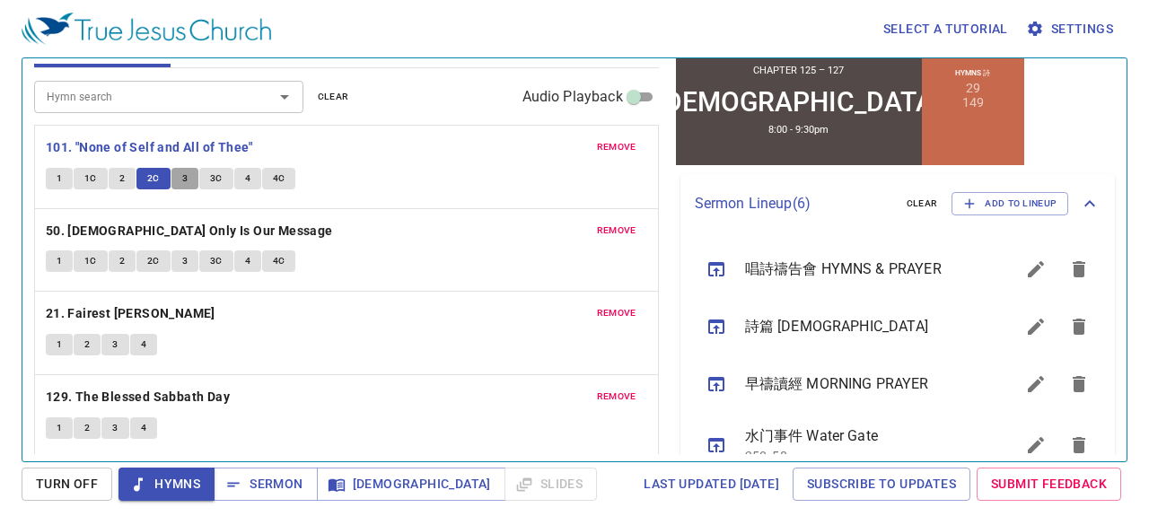
click at [189, 182] on button "3" at bounding box center [184, 179] width 27 height 22
click at [212, 175] on span "3C" at bounding box center [216, 179] width 13 height 16
click at [245, 179] on span "4" at bounding box center [247, 179] width 5 height 16
click at [277, 180] on span "4C" at bounding box center [279, 179] width 13 height 16
click at [0, 189] on div "Select a tutorial Settings Hymnal Worship Sermon Hymns Bible Slides Hymn search…" at bounding box center [574, 262] width 1149 height 525
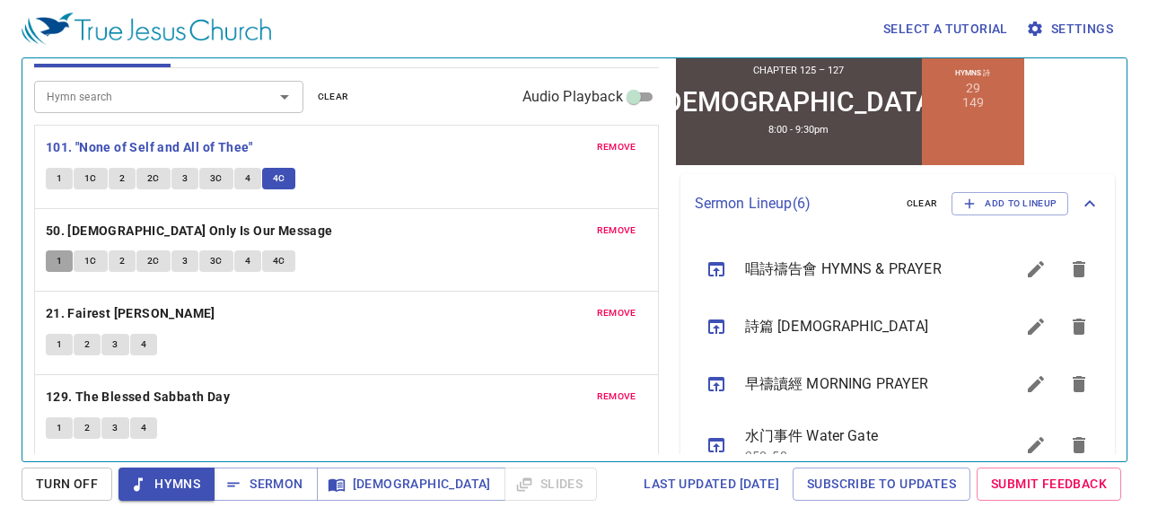
click at [59, 261] on span "1" at bounding box center [59, 261] width 5 height 16
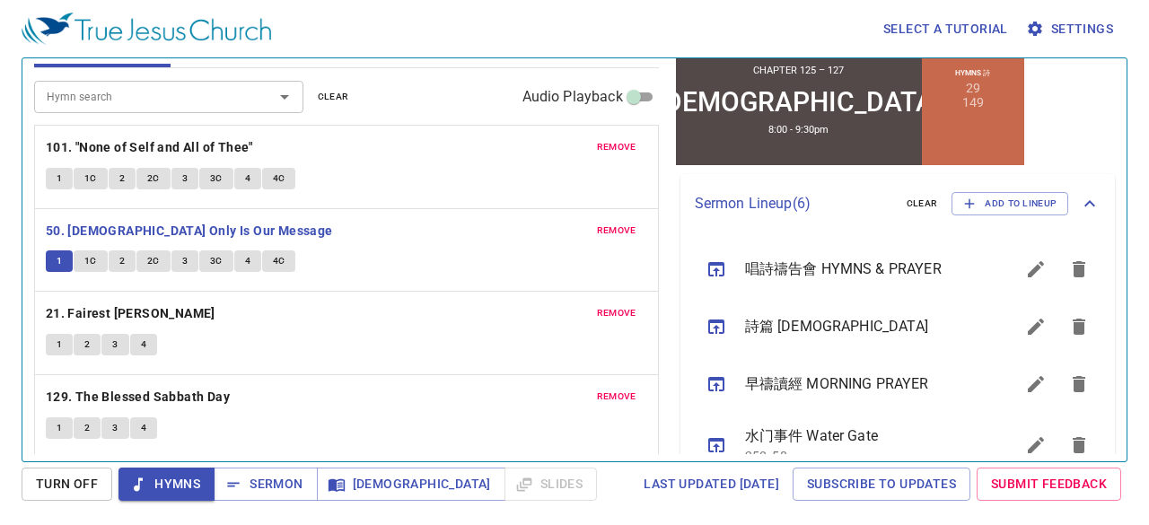
click at [0, 242] on div "Select a tutorial Settings Hymnal Worship Sermon Hymns Bible Slides Hymn search…" at bounding box center [574, 262] width 1149 height 525
click at [86, 253] on span "1C" at bounding box center [90, 261] width 13 height 16
click at [116, 262] on button "2" at bounding box center [122, 262] width 27 height 22
click at [153, 265] on span "2C" at bounding box center [153, 261] width 13 height 16
click at [197, 261] on button "3" at bounding box center [184, 262] width 27 height 22
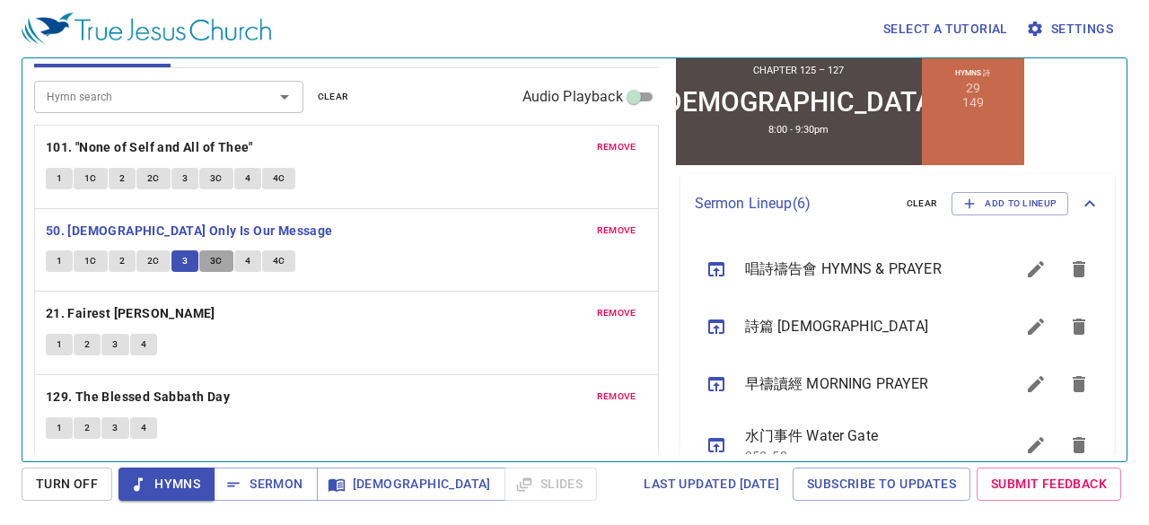
click at [207, 254] on button "3C" at bounding box center [216, 262] width 34 height 22
click at [251, 251] on button "4" at bounding box center [247, 262] width 27 height 22
click at [275, 256] on span "4C" at bounding box center [279, 261] width 13 height 16
click at [52, 337] on button "1" at bounding box center [59, 345] width 27 height 22
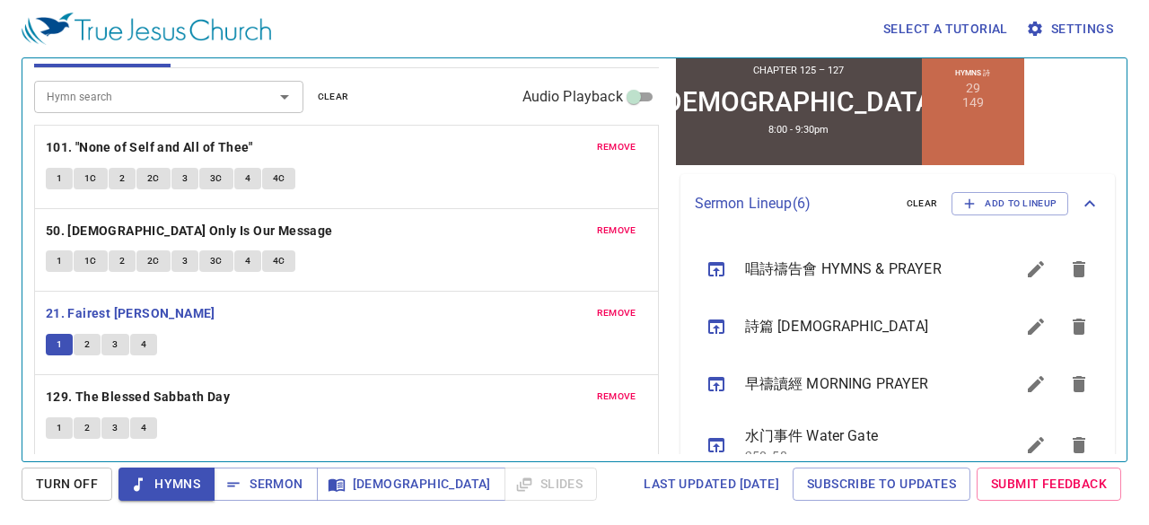
click at [0, 308] on div "Select a tutorial Settings Hymnal Worship Sermon Hymns Bible Slides Hymn search…" at bounding box center [574, 262] width 1149 height 525
click at [90, 338] on button "2" at bounding box center [87, 345] width 27 height 22
click at [114, 340] on span "3" at bounding box center [114, 345] width 5 height 16
click at [141, 342] on span "4" at bounding box center [143, 345] width 5 height 16
click at [0, 301] on div "Select a tutorial Settings Hymnal Worship Sermon Hymns Bible Slides Hymn search…" at bounding box center [574, 262] width 1149 height 525
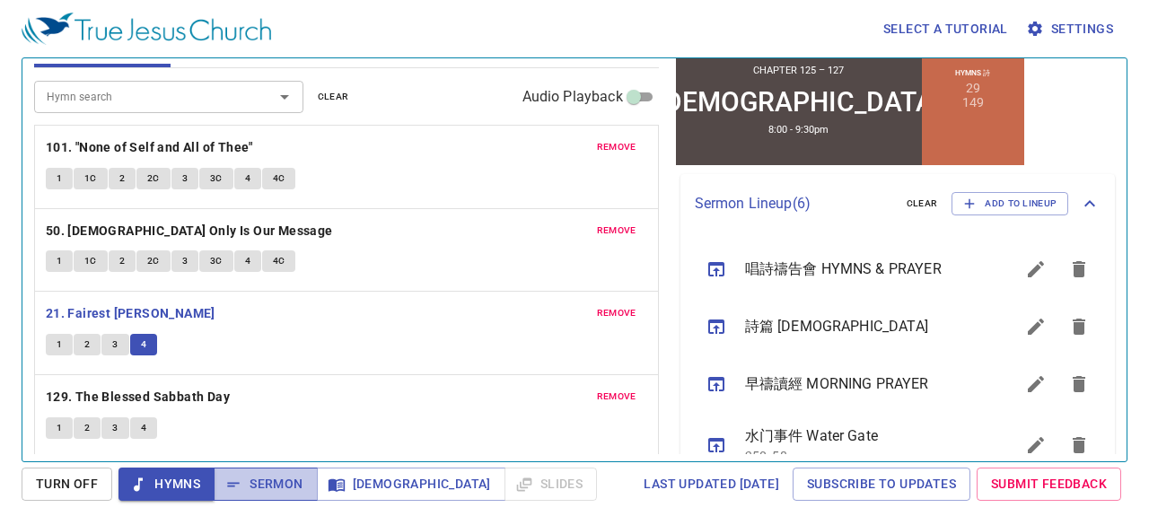
click at [256, 481] on span "Sermon" at bounding box center [265, 484] width 75 height 22
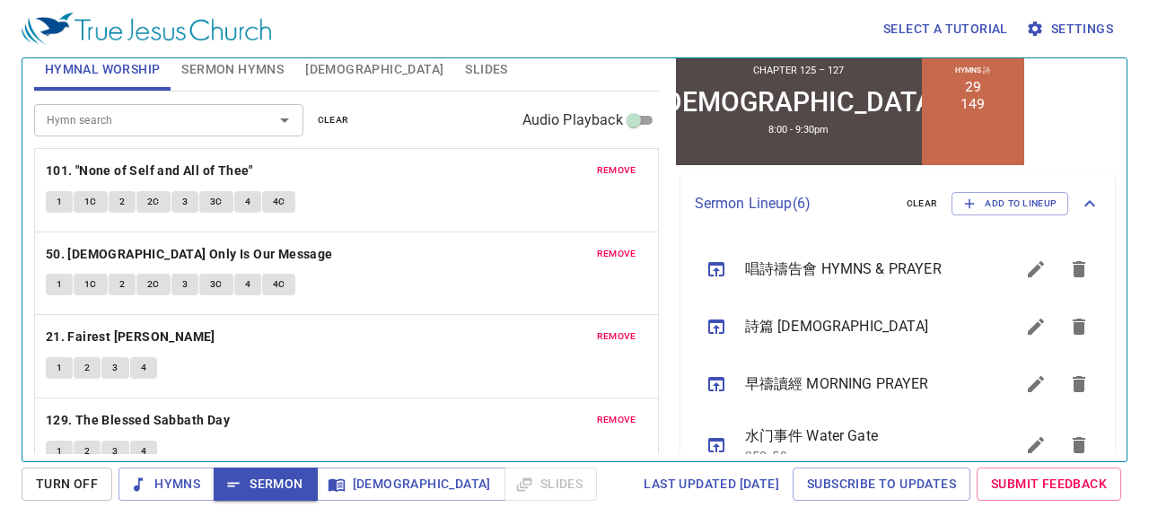
scroll to position [0, 0]
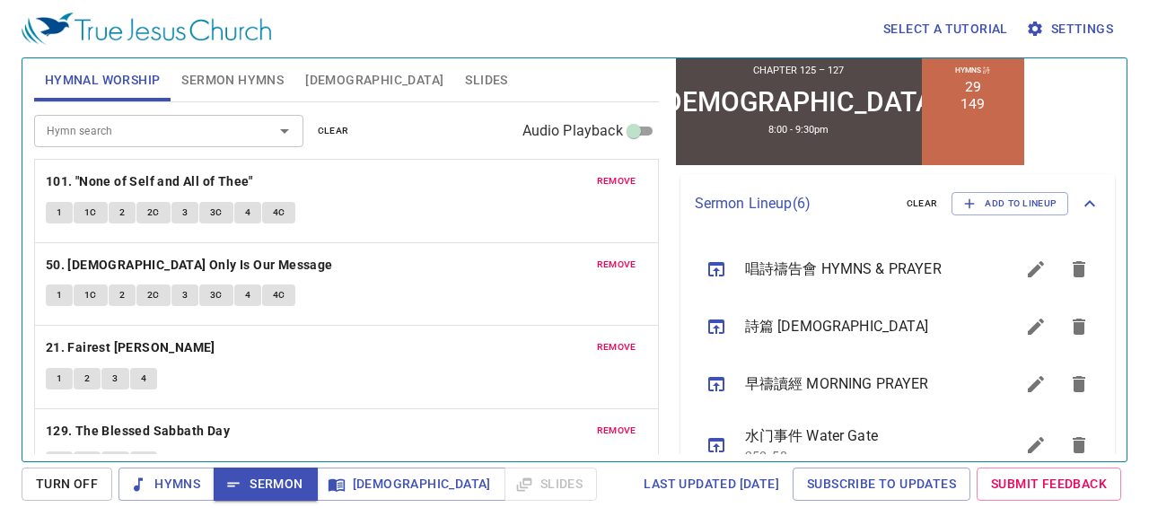
click at [237, 89] on span "Sermon Hymns" at bounding box center [232, 80] width 102 height 22
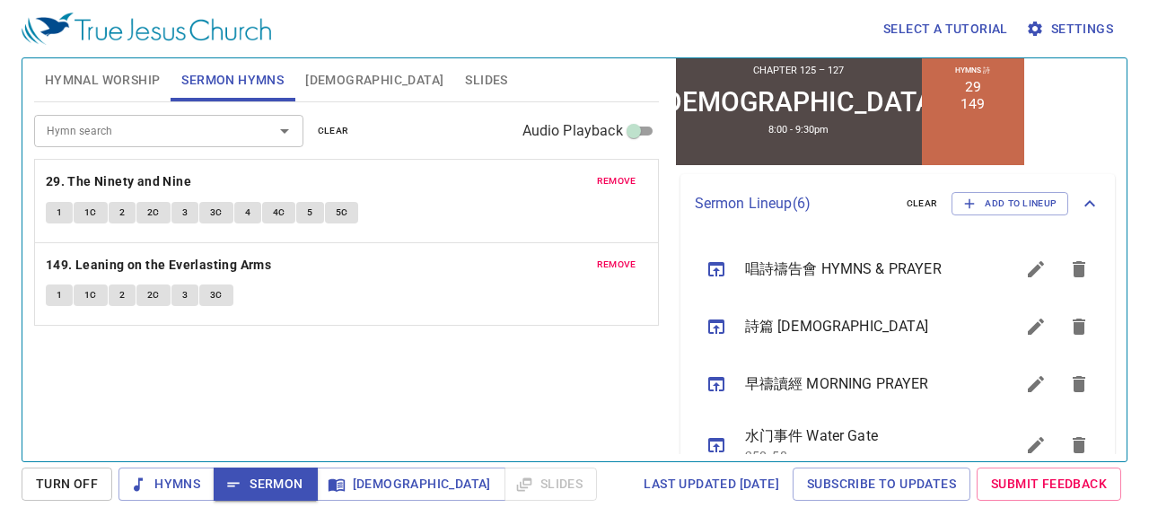
click at [50, 218] on button "1" at bounding box center [59, 213] width 27 height 22
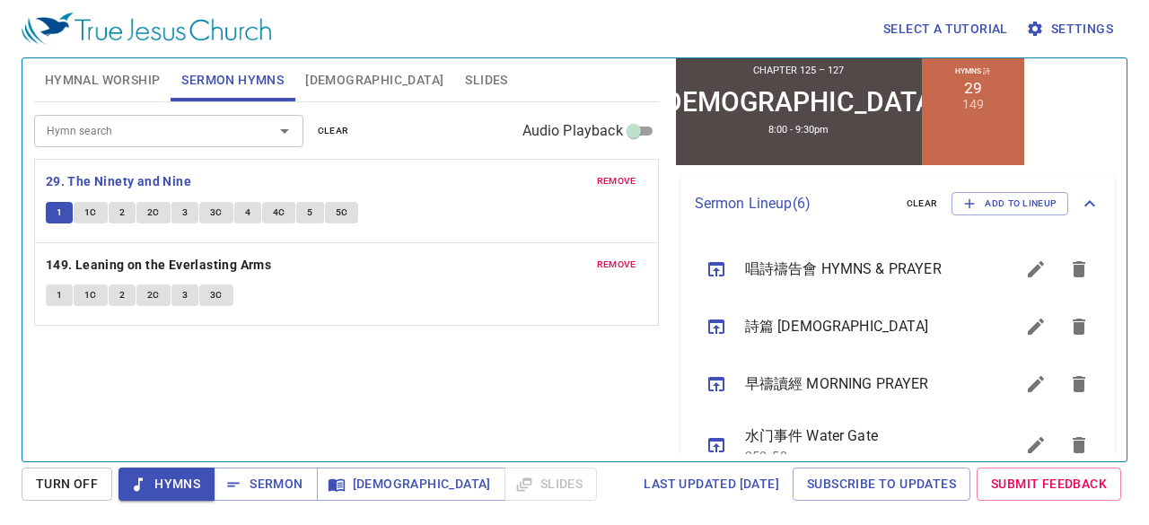
click at [0, 265] on div "Select a tutorial Settings Hymnal Worship Sermon Hymns Bible Slides Hymn search…" at bounding box center [574, 262] width 1149 height 525
click at [90, 207] on span "1C" at bounding box center [90, 213] width 13 height 16
click at [122, 210] on span "2" at bounding box center [121, 213] width 5 height 16
click at [143, 213] on button "2C" at bounding box center [153, 213] width 34 height 22
click at [186, 211] on span "3" at bounding box center [184, 213] width 5 height 16
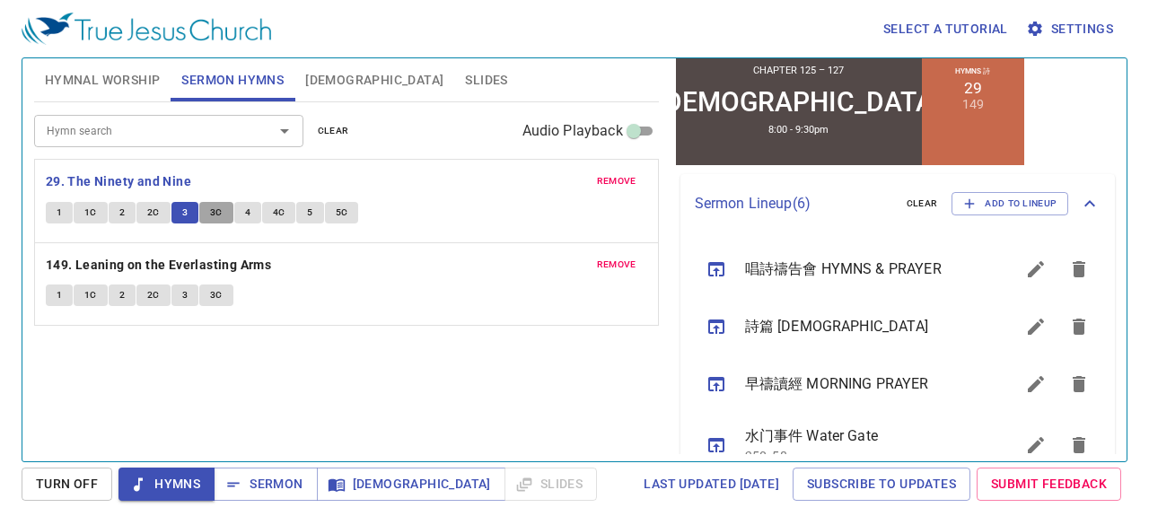
click at [210, 205] on span "3C" at bounding box center [216, 213] width 13 height 16
click at [251, 208] on button "4" at bounding box center [247, 213] width 27 height 22
click at [273, 211] on span "4C" at bounding box center [279, 213] width 13 height 16
click at [311, 208] on button "5" at bounding box center [309, 213] width 27 height 22
click at [336, 213] on span "5C" at bounding box center [342, 213] width 13 height 16
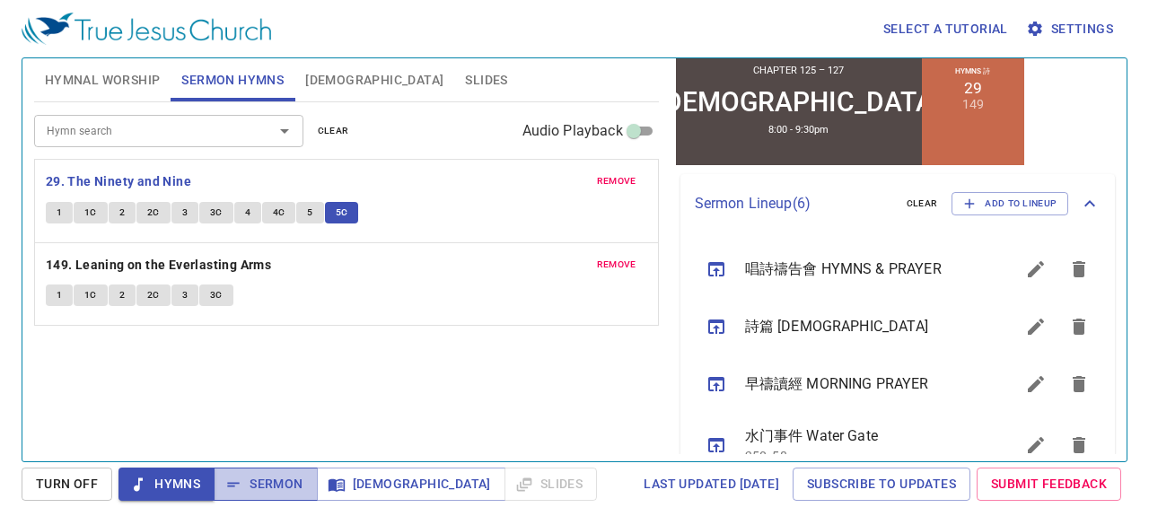
click at [293, 491] on span "Sermon" at bounding box center [265, 484] width 75 height 22
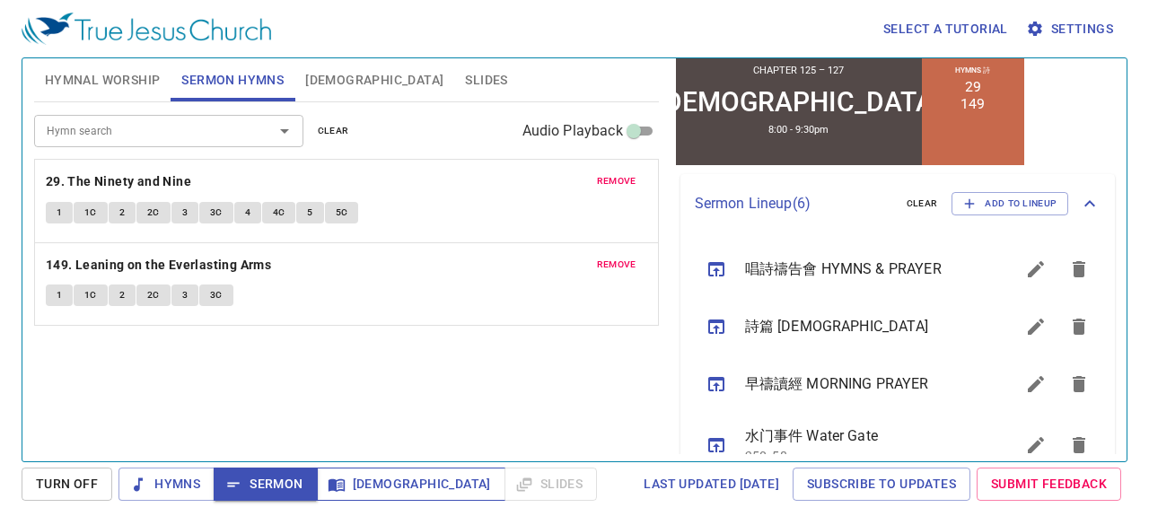
drag, startPoint x: 347, startPoint y: 479, endPoint x: 353, endPoint y: 488, distance: 11.0
click at [352, 486] on span "[DEMOGRAPHIC_DATA]" at bounding box center [411, 484] width 160 height 22
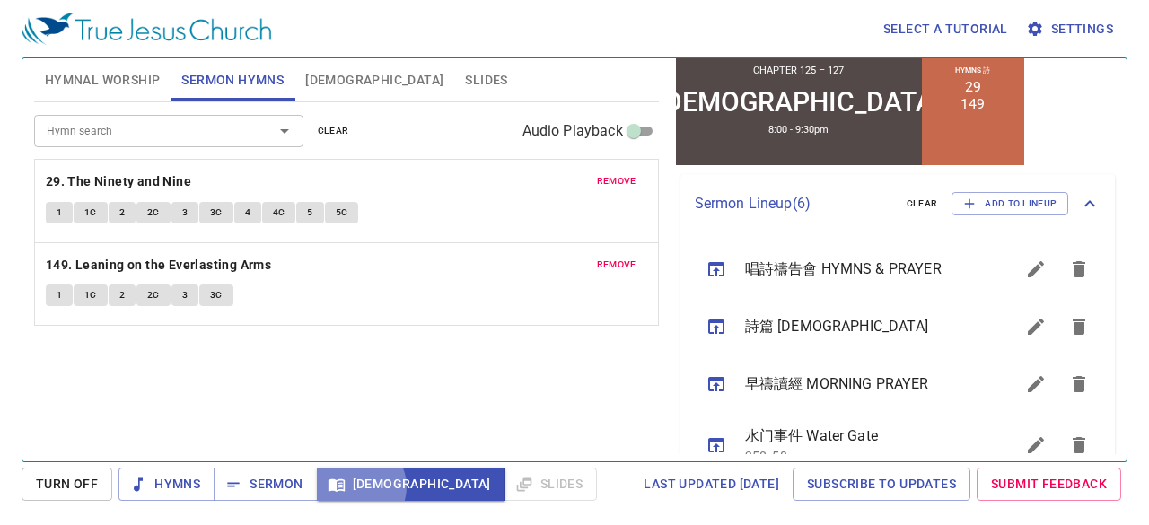
click at [353, 488] on span "[DEMOGRAPHIC_DATA]" at bounding box center [411, 484] width 160 height 22
click at [335, 72] on span "[DEMOGRAPHIC_DATA]" at bounding box center [374, 80] width 138 height 22
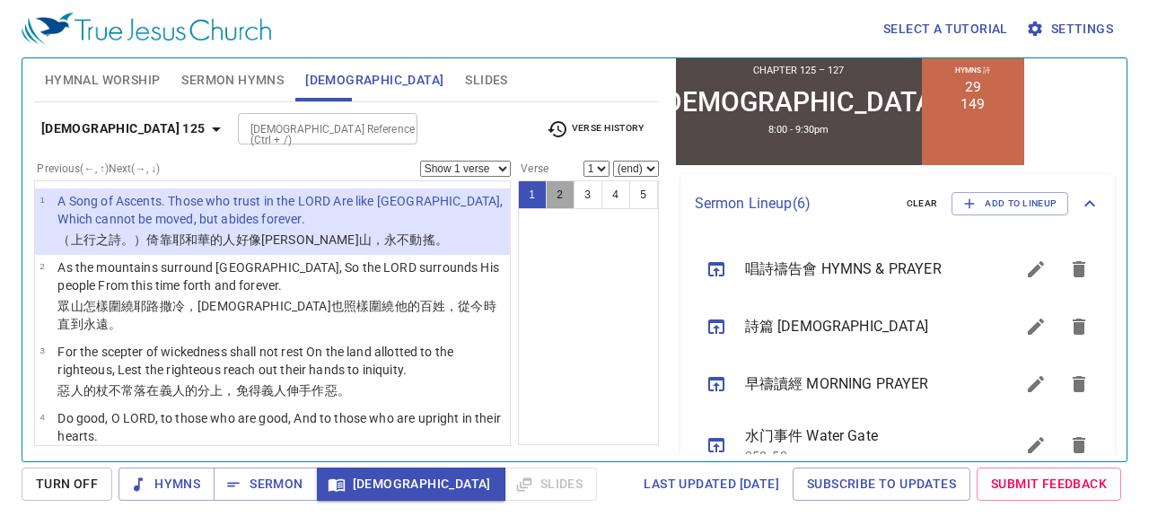
click at [549, 196] on button "2" at bounding box center [560, 194] width 29 height 29
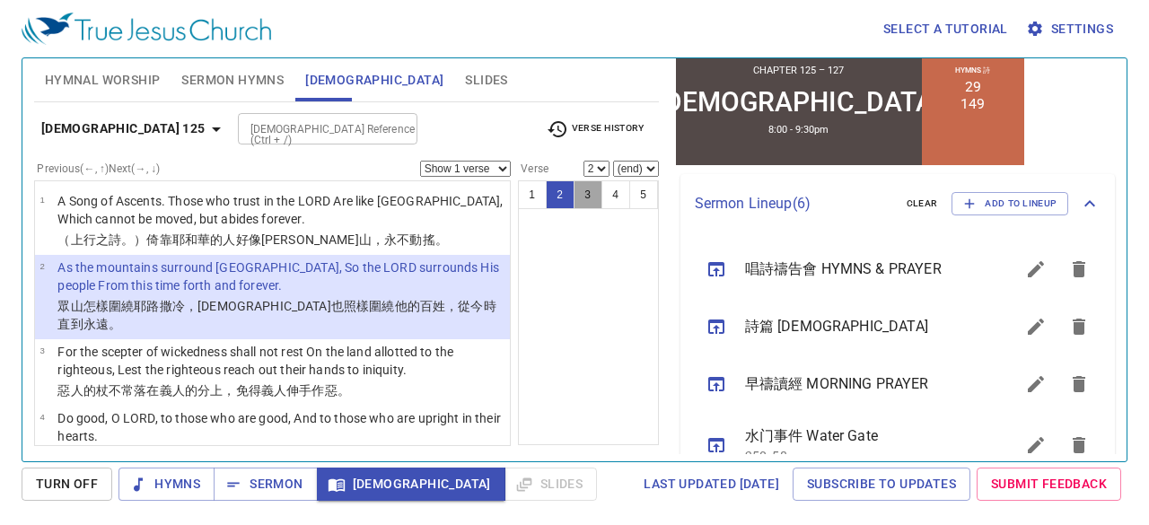
click at [586, 191] on button "3" at bounding box center [588, 194] width 29 height 29
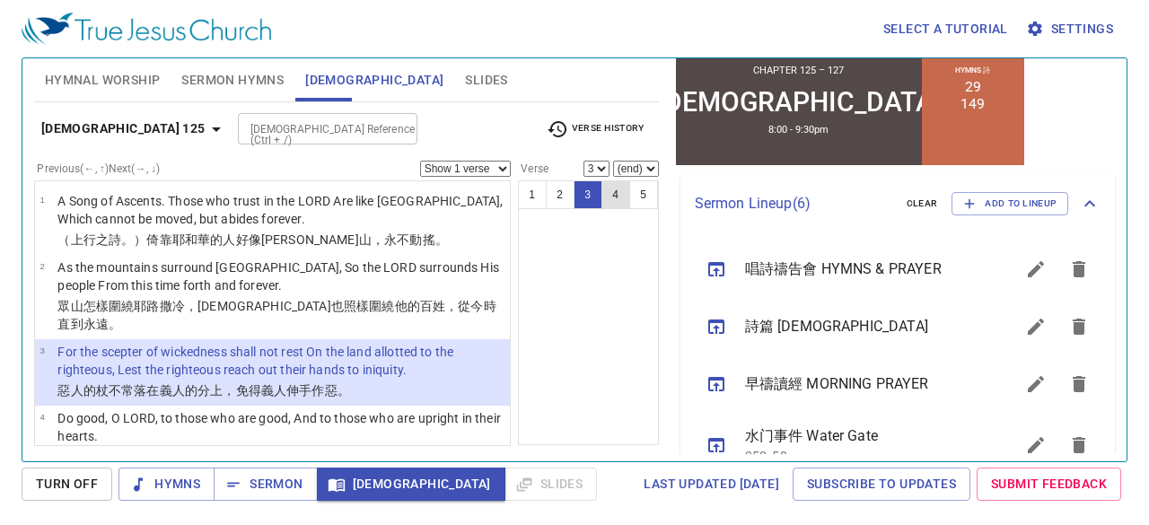
click at [616, 198] on button "4" at bounding box center [616, 194] width 29 height 29
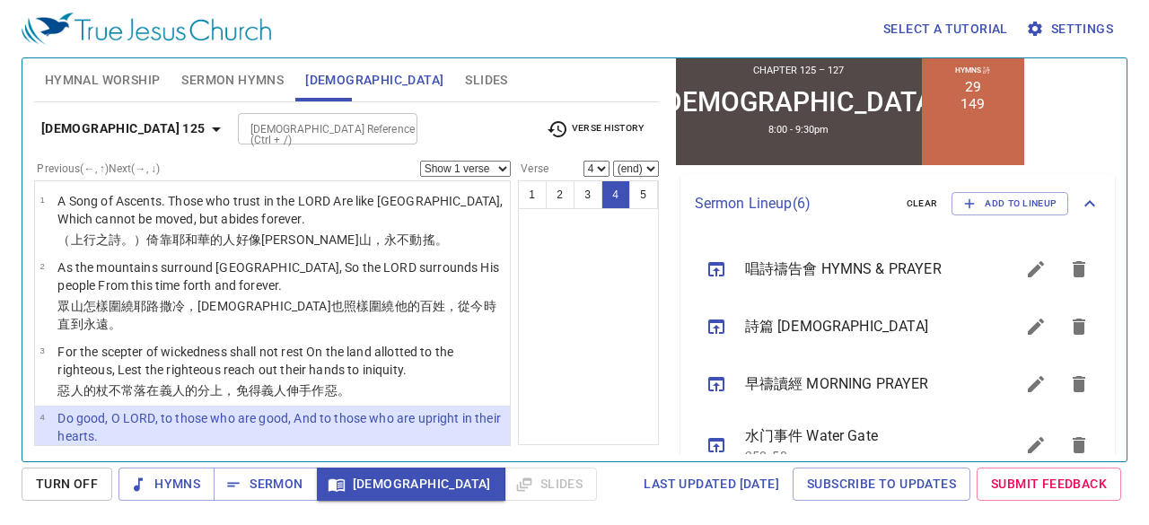
scroll to position [99, 0]
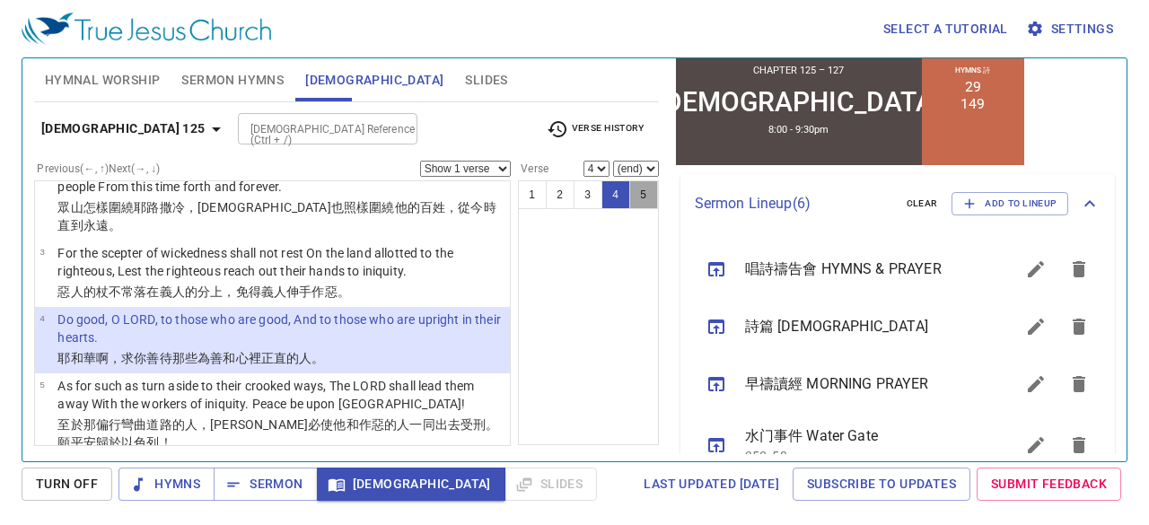
click at [655, 188] on button "5" at bounding box center [643, 194] width 29 height 29
select select "5"
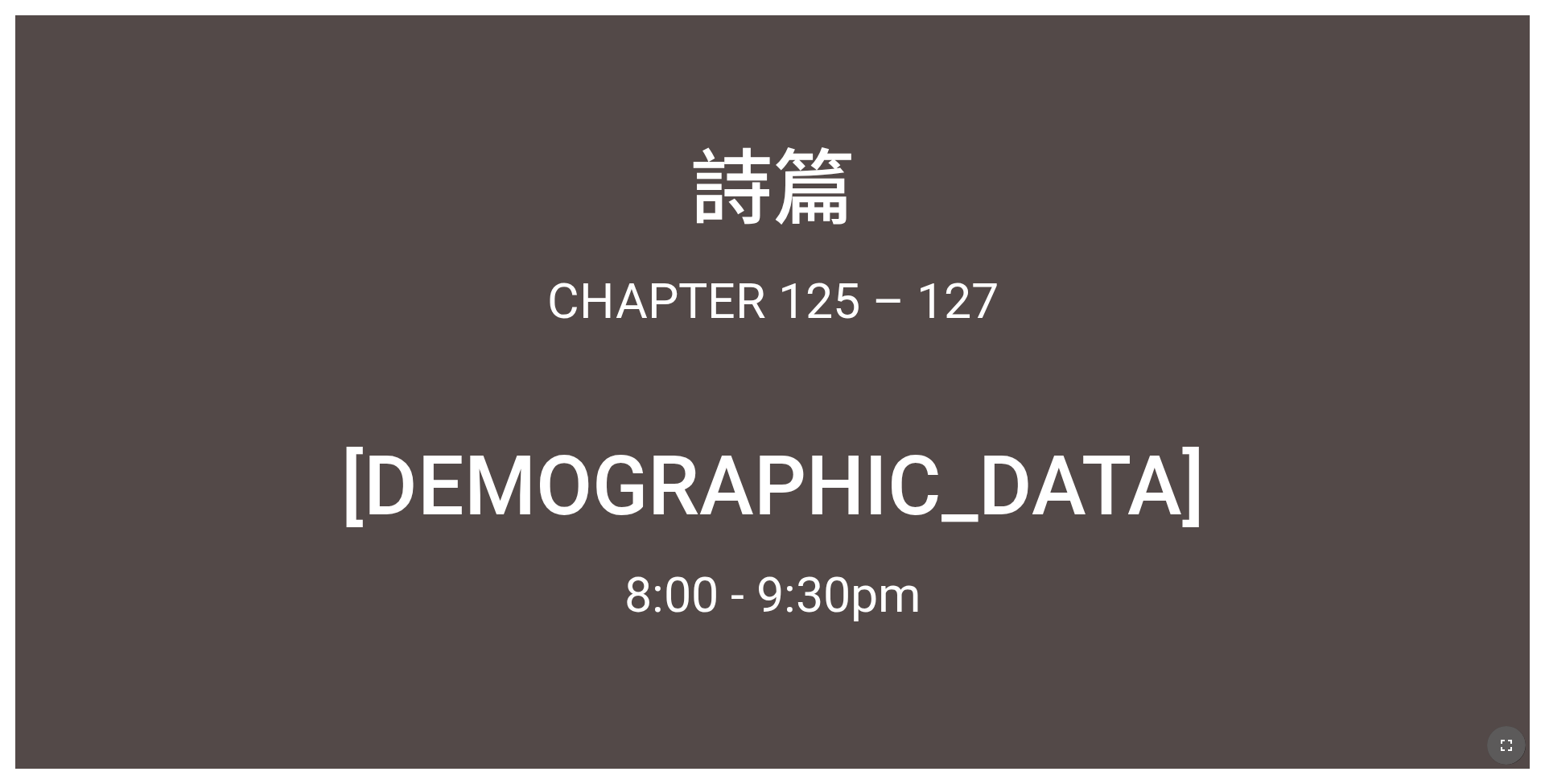
drag, startPoint x: 1508, startPoint y: 738, endPoint x: 1502, endPoint y: 783, distance: 45.4
click at [650, 482] on icon "button" at bounding box center [1506, 745] width 20 height 20
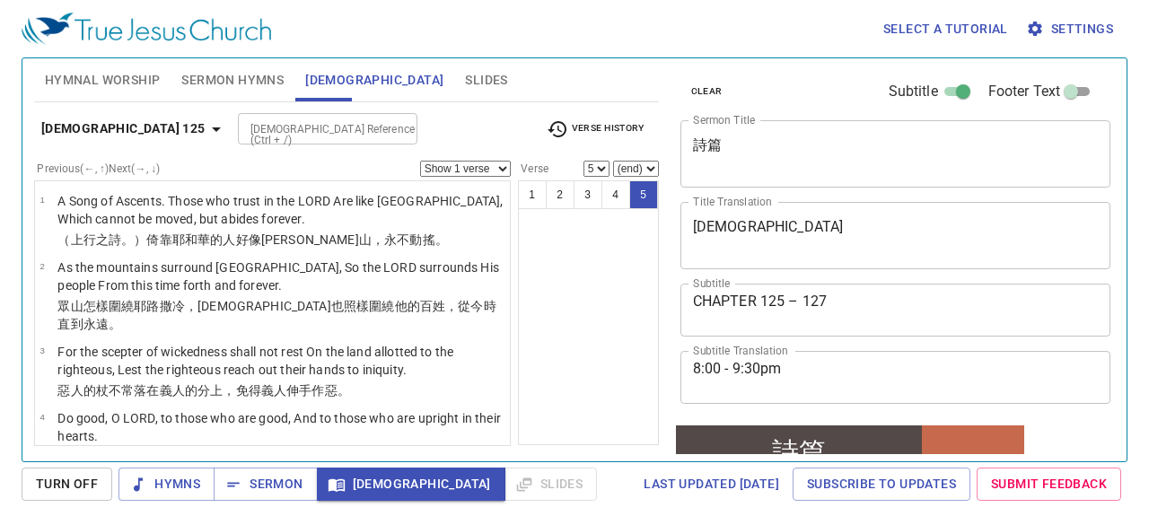
scroll to position [413, 0]
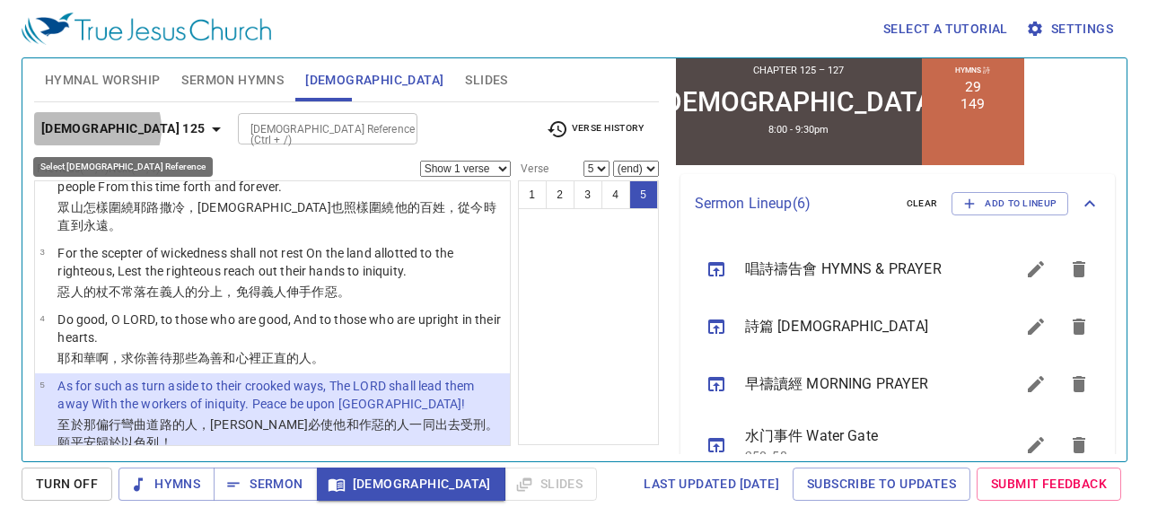
click at [95, 128] on b "[DEMOGRAPHIC_DATA] 125" at bounding box center [123, 129] width 164 height 22
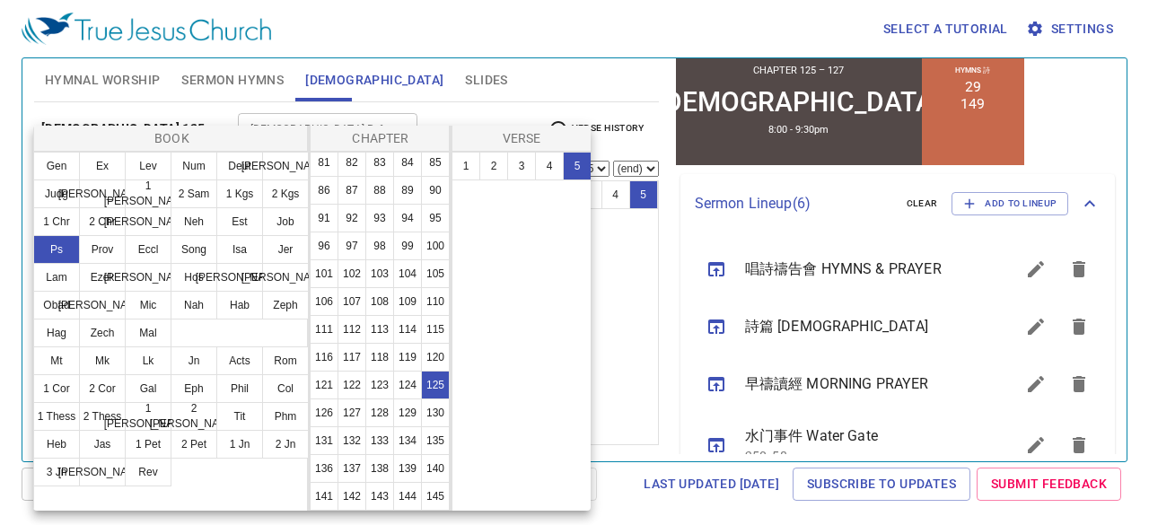
scroll to position [699, 0]
click at [338, 371] on button "126" at bounding box center [324, 385] width 29 height 29
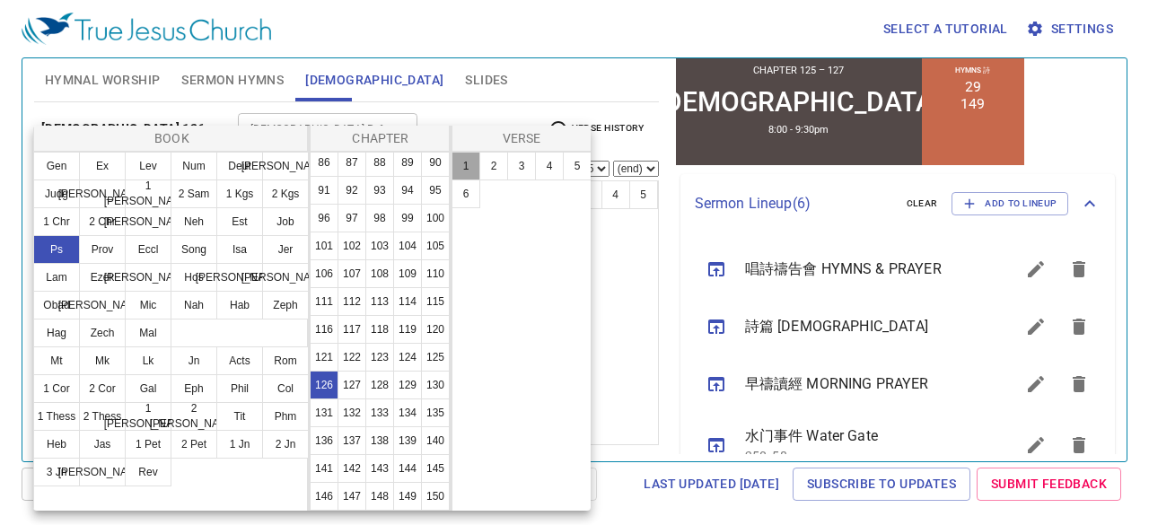
click at [462, 162] on button "1" at bounding box center [466, 166] width 29 height 29
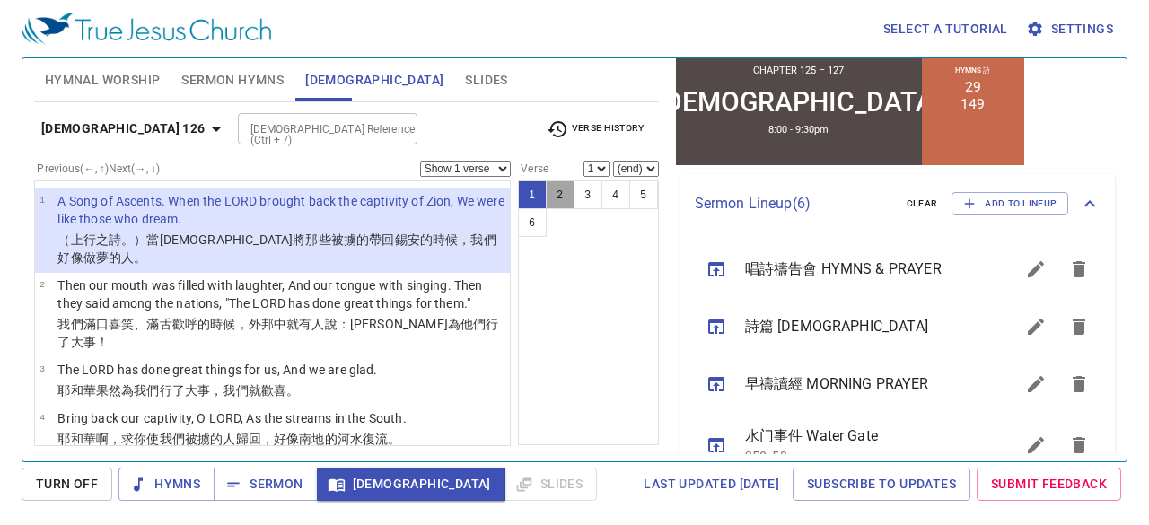
click at [555, 186] on button "2" at bounding box center [560, 194] width 29 height 29
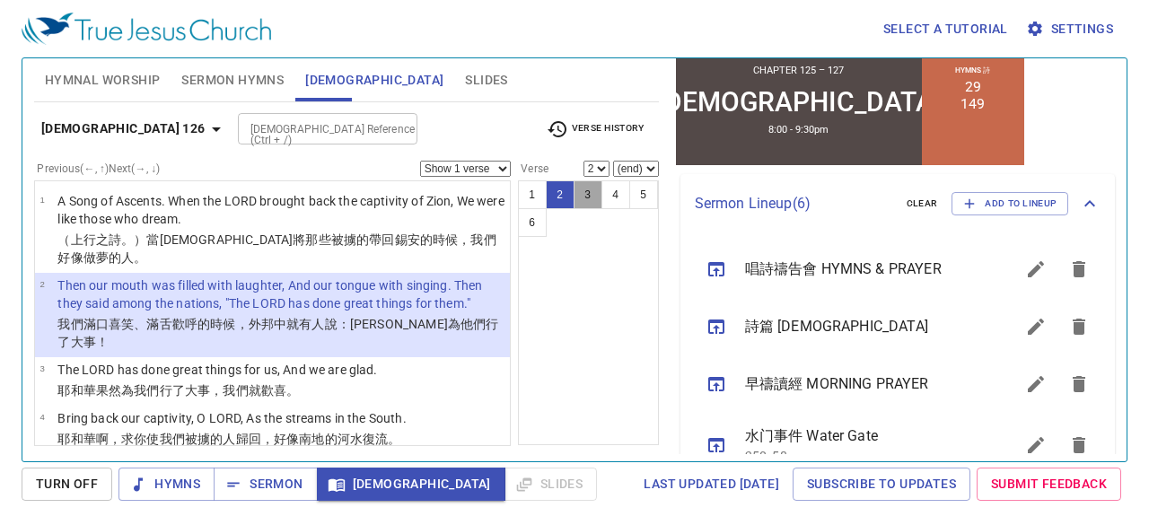
click at [581, 192] on button "3" at bounding box center [588, 194] width 29 height 29
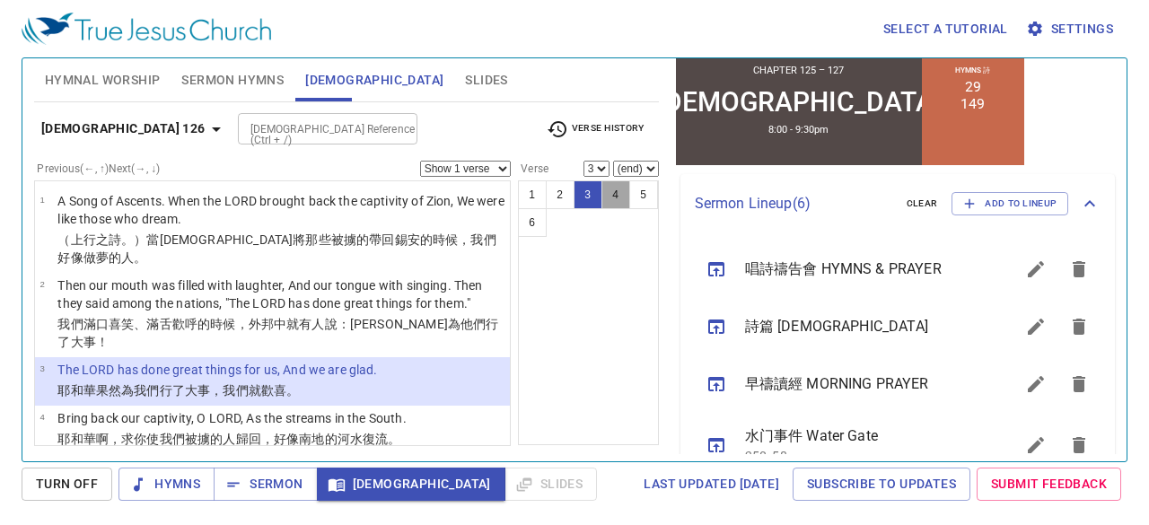
click at [615, 203] on button "4" at bounding box center [616, 194] width 29 height 29
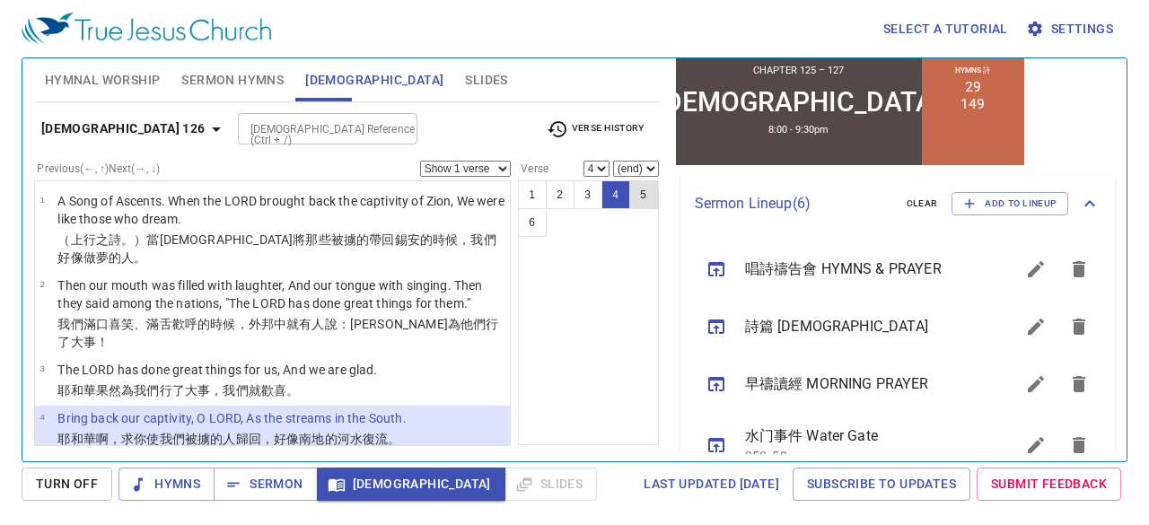
click at [638, 189] on button "5" at bounding box center [643, 194] width 29 height 29
select select "5"
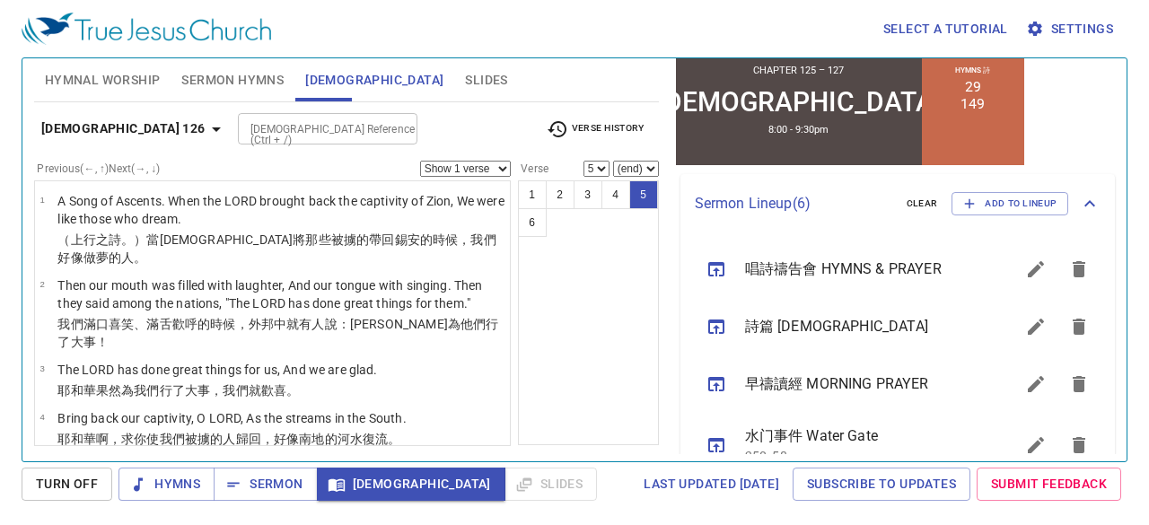
scroll to position [93, 0]
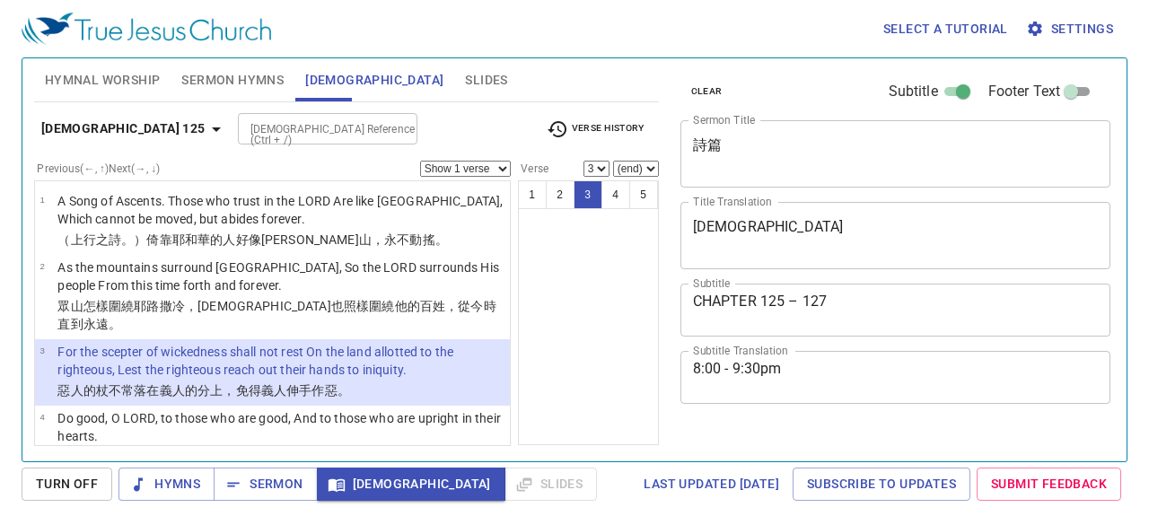
select select "3"
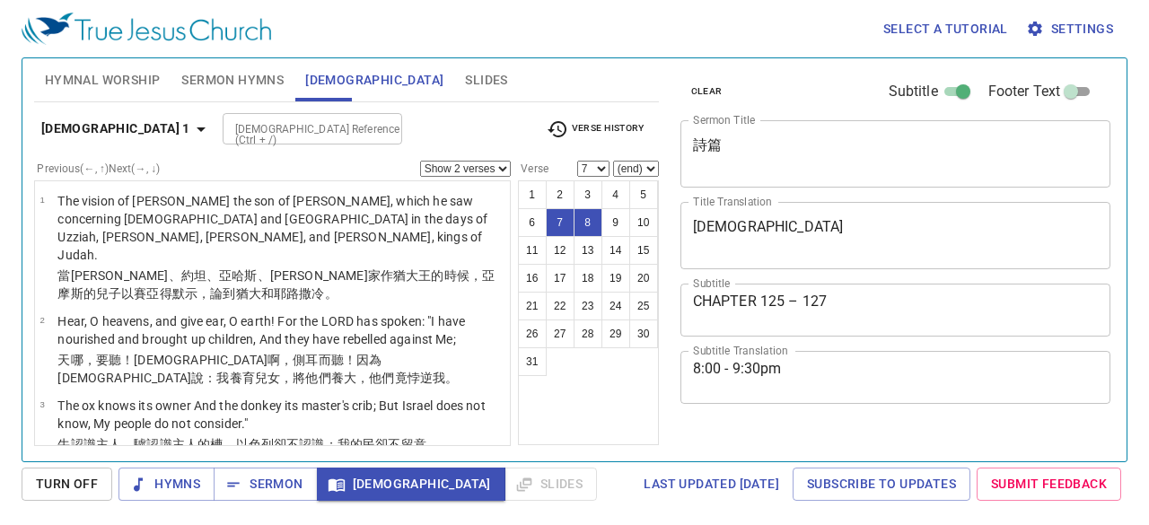
select select "2"
select select "7"
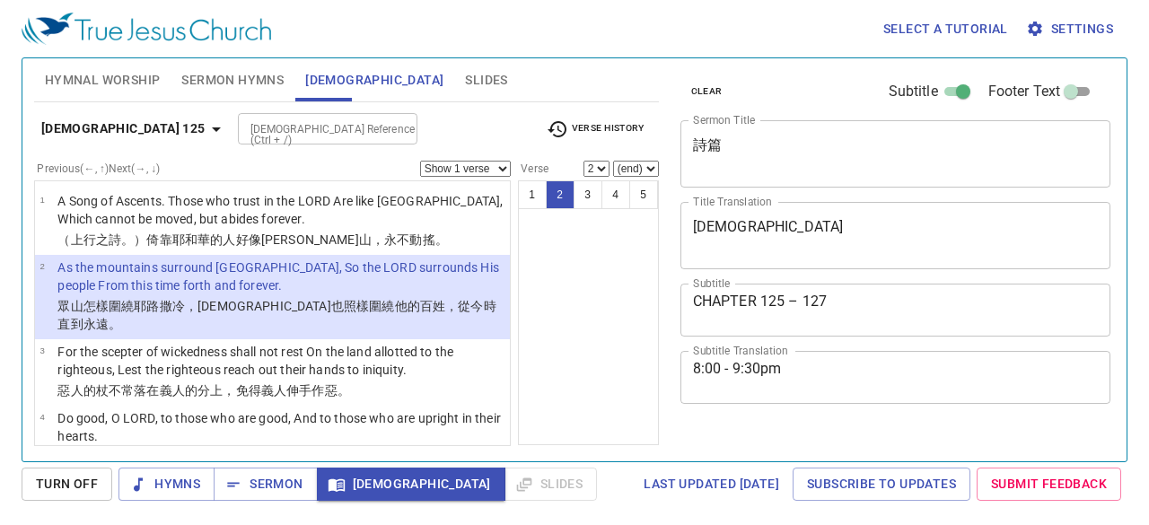
select select "2"
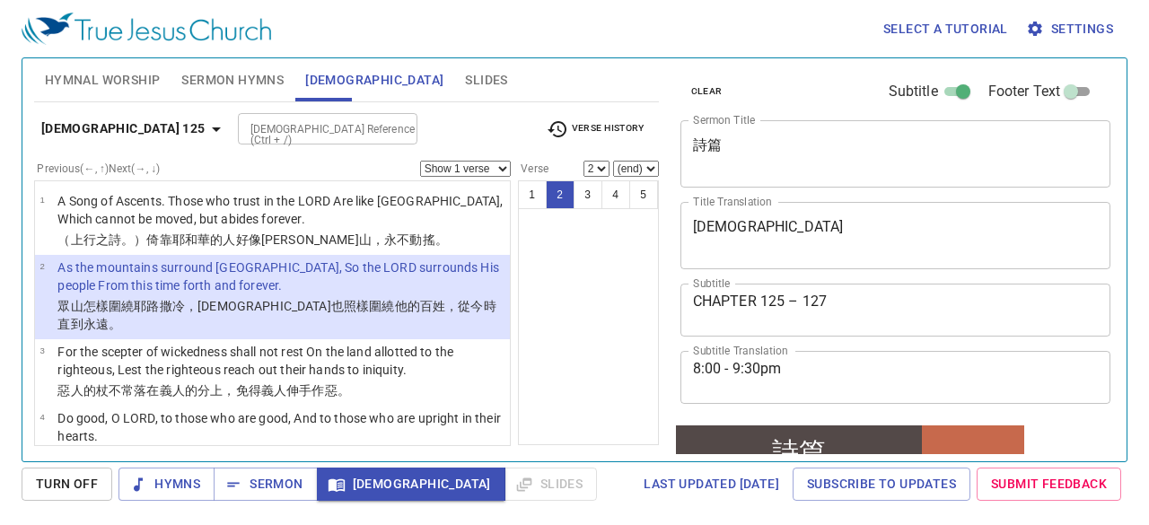
scroll to position [149, 0]
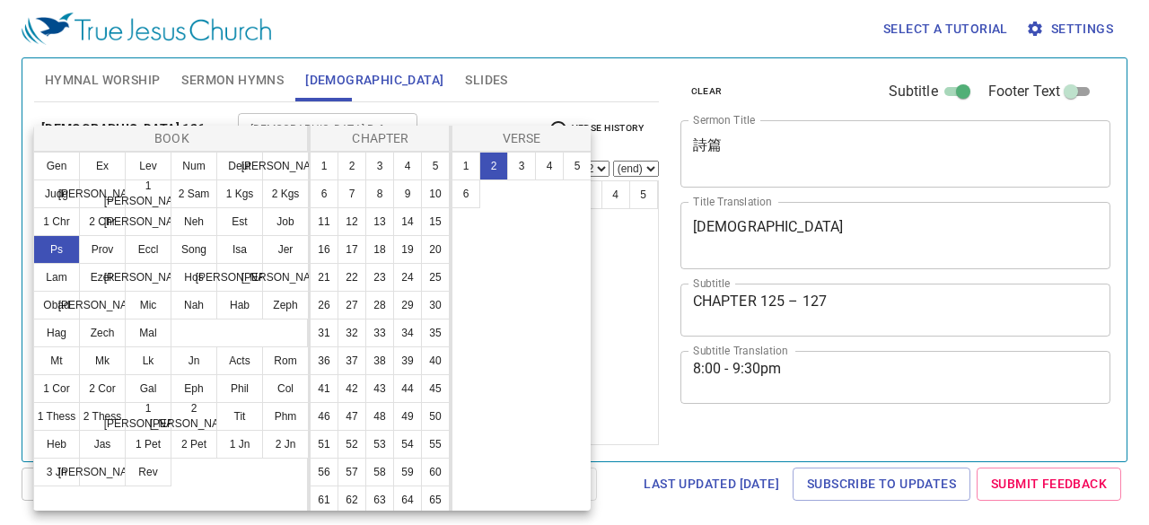
select select "2"
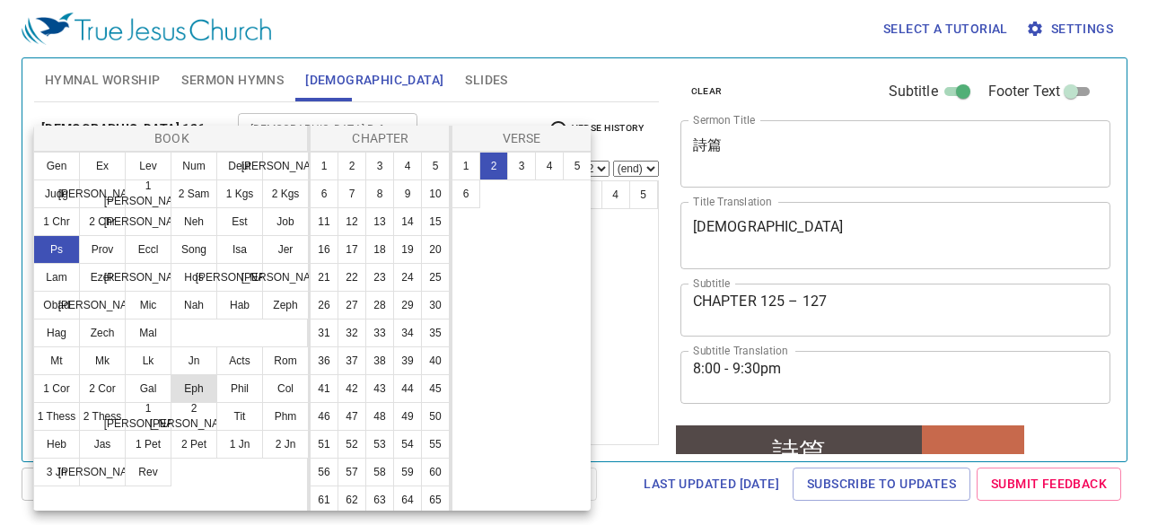
scroll to position [149, 0]
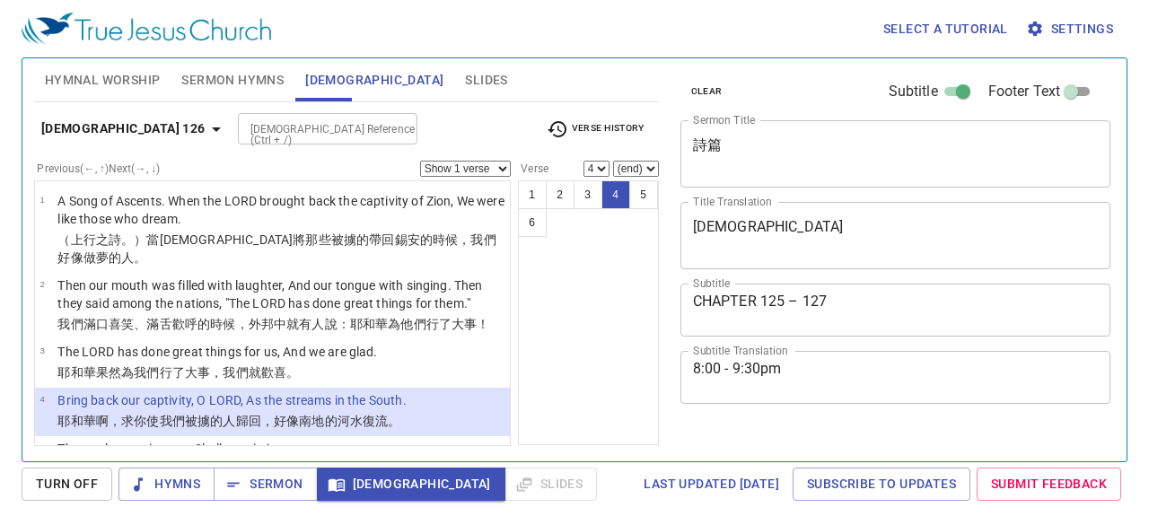
select select "4"
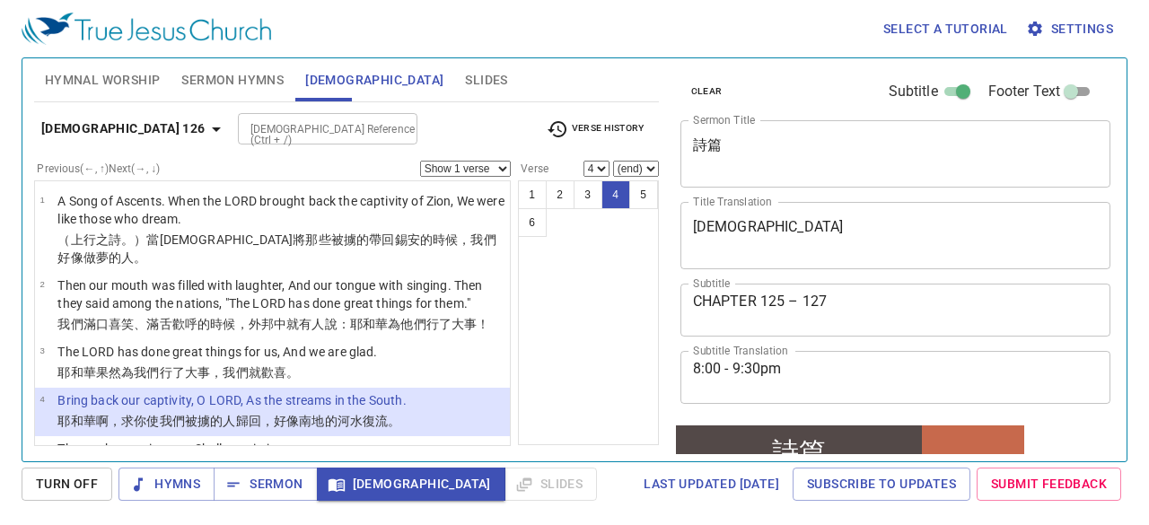
scroll to position [149, 0]
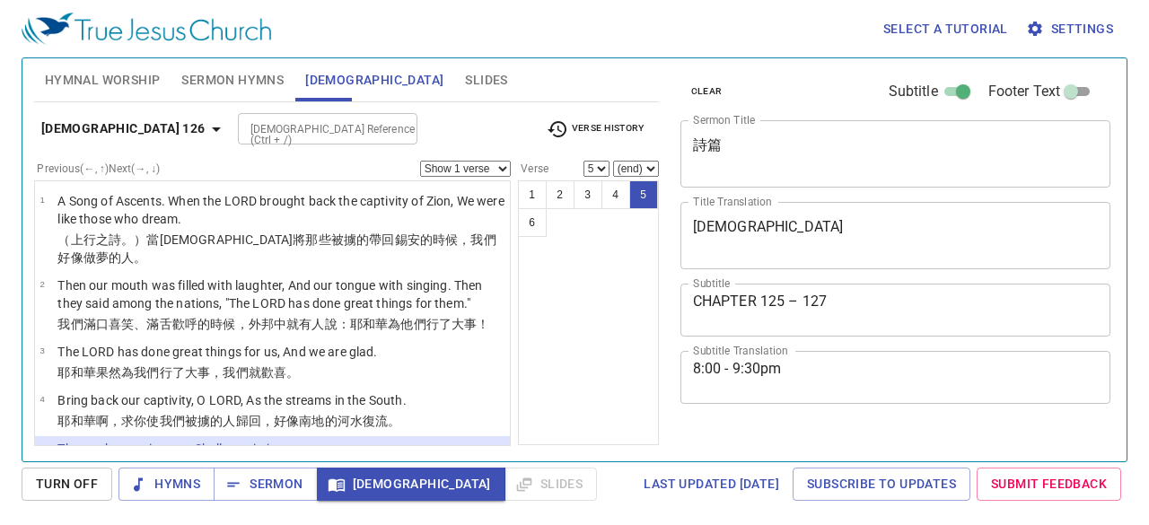
select select "5"
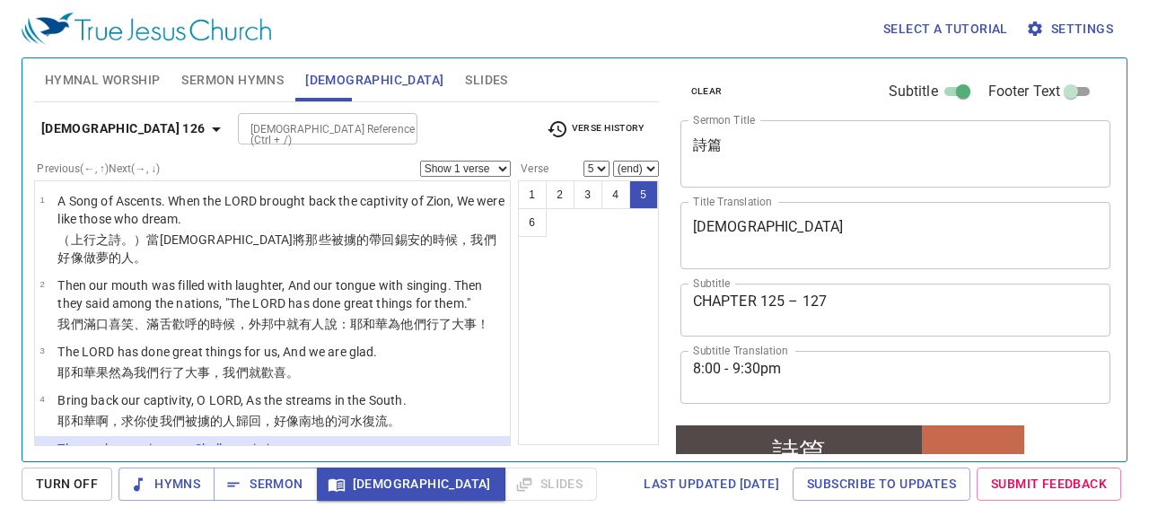
click at [456, 171] on select "Show 1 verse Show 2 verses Show 3 verses Show 4 verses Show 5 verses" at bounding box center [465, 169] width 91 height 16
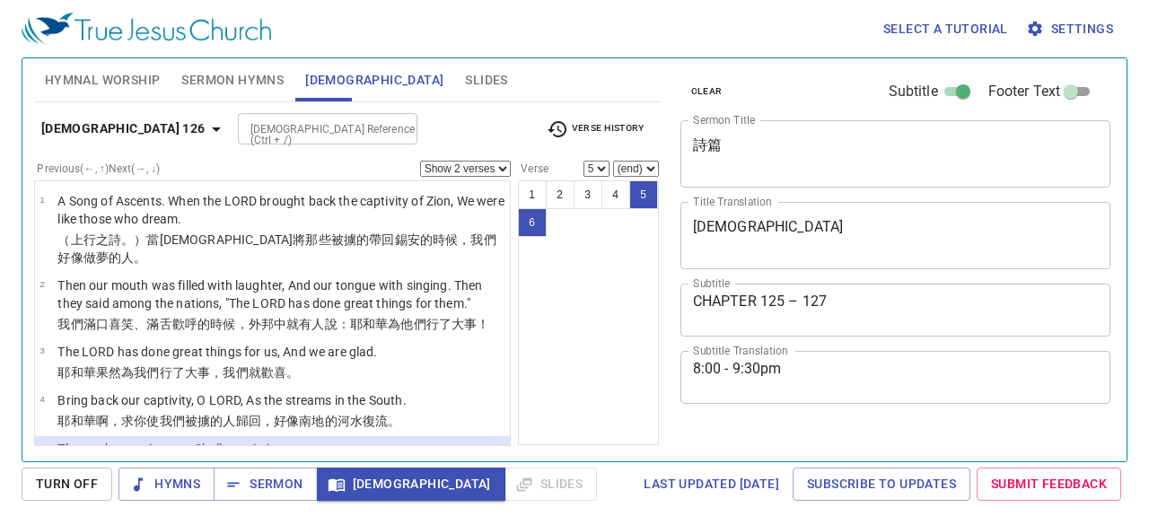
select select "2"
select select "5"
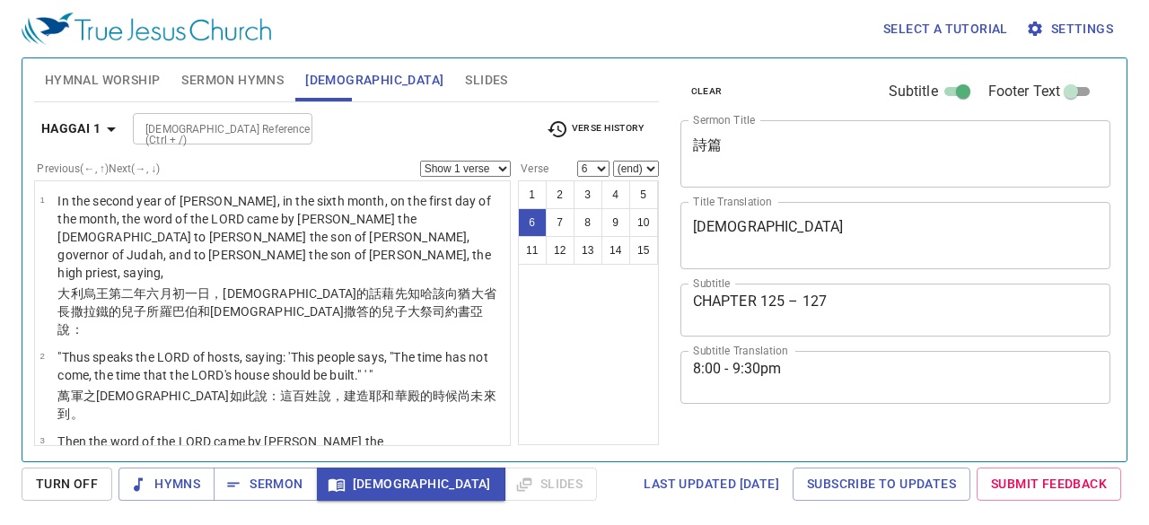
select select "6"
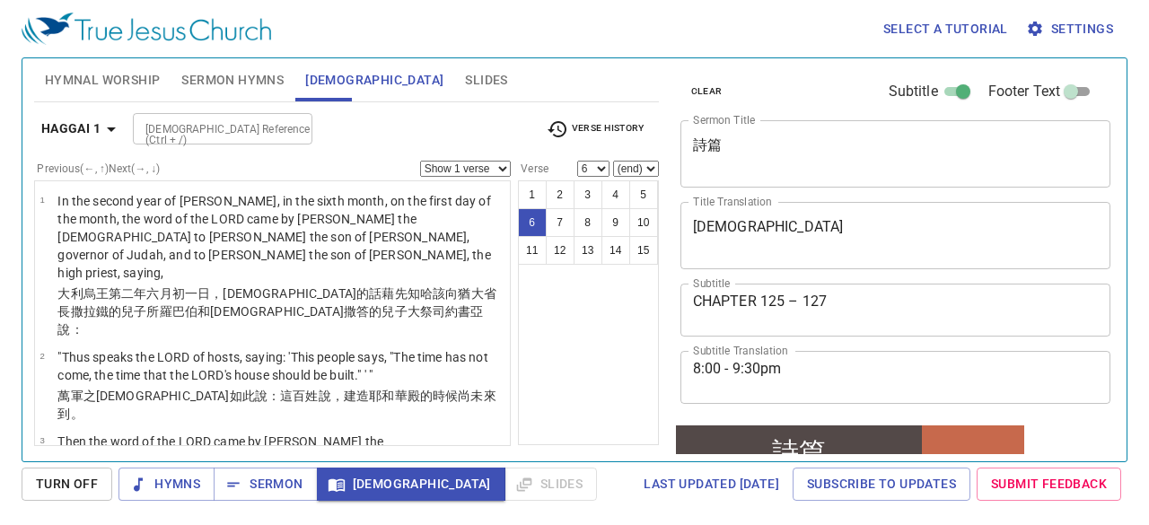
scroll to position [149, 0]
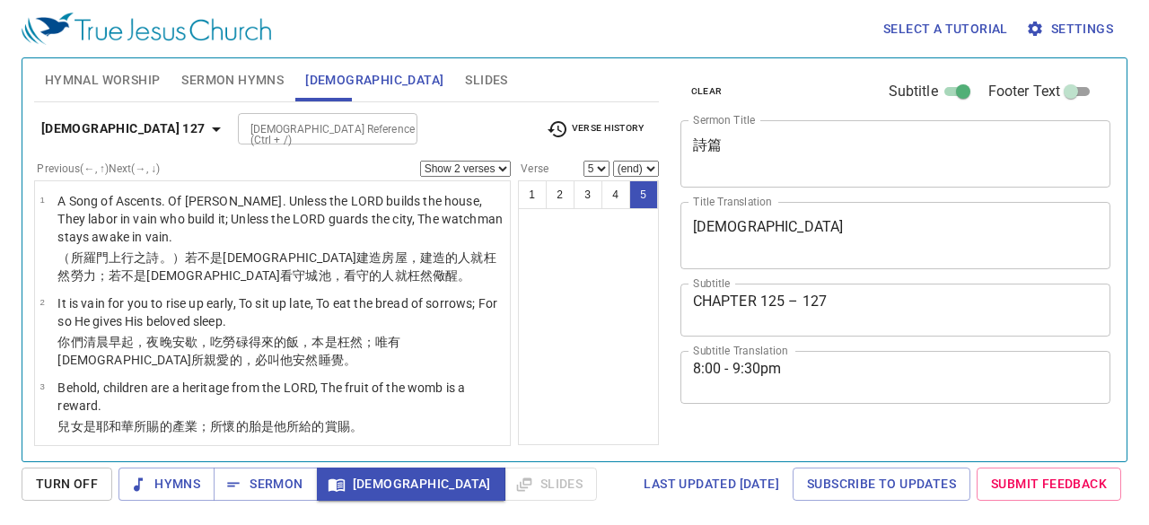
select select "2"
select select "5"
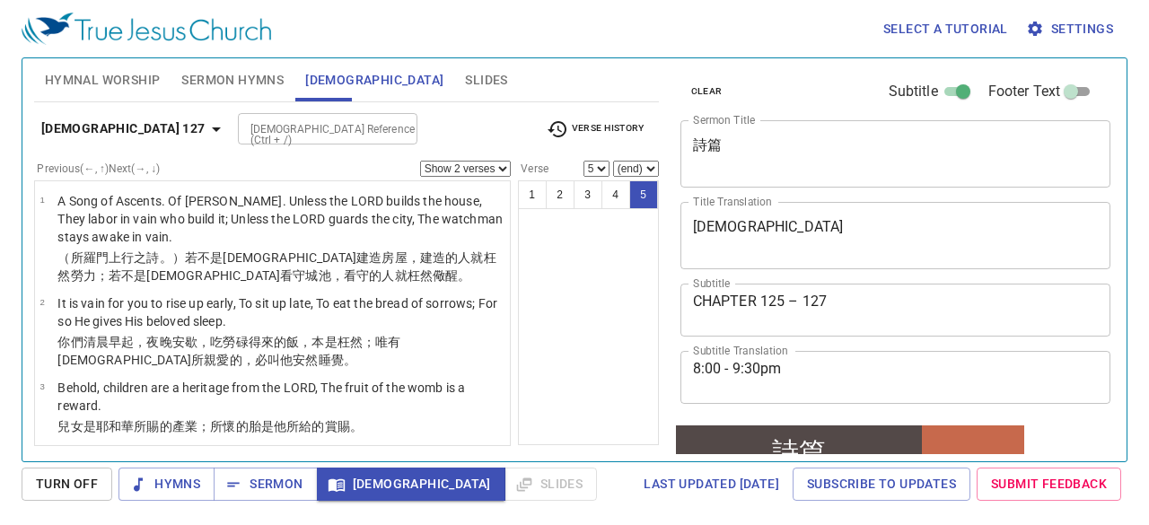
scroll to position [149, 0]
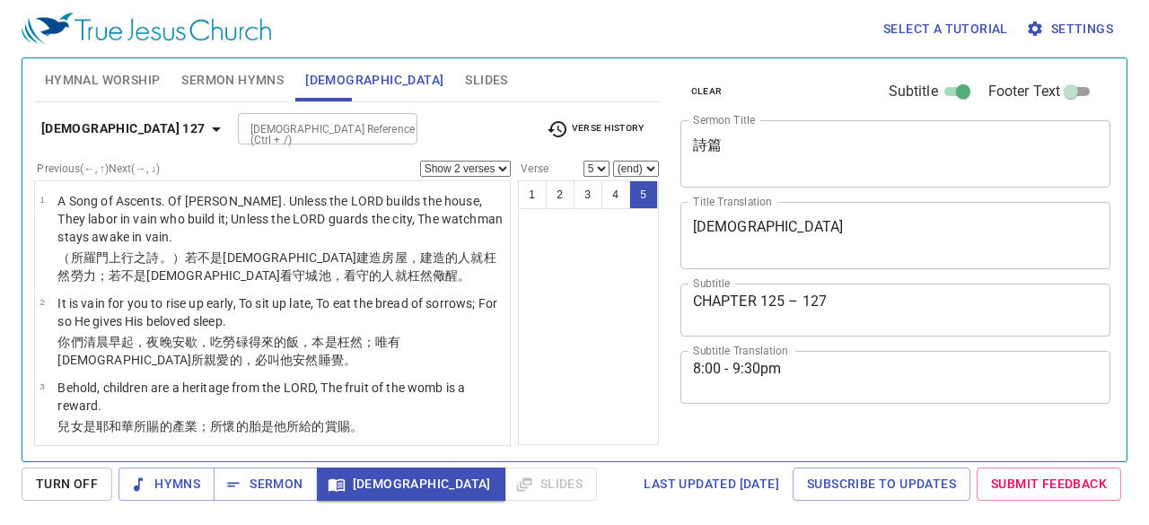
select select "2"
select select "5"
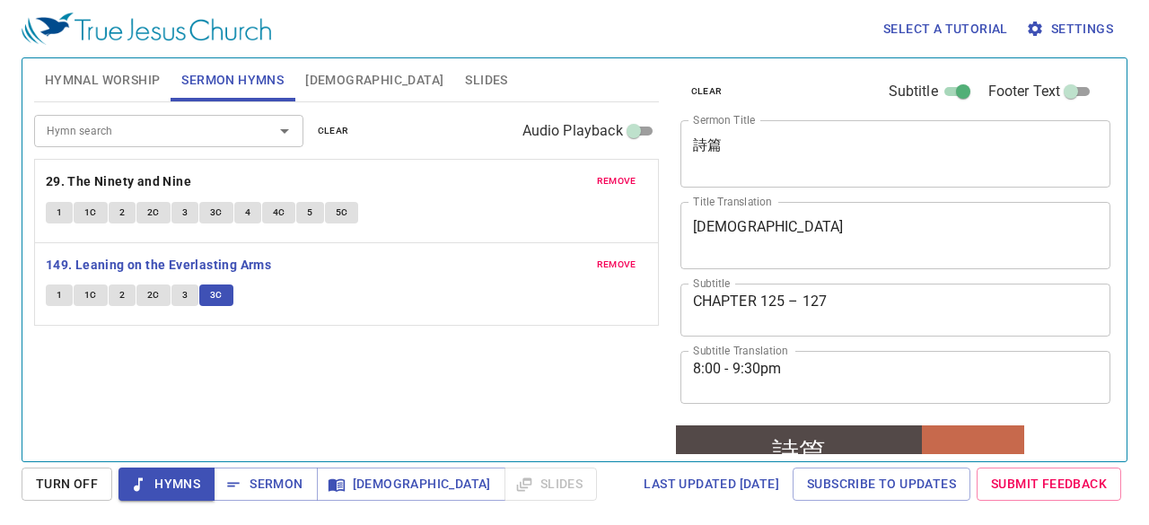
scroll to position [149, 0]
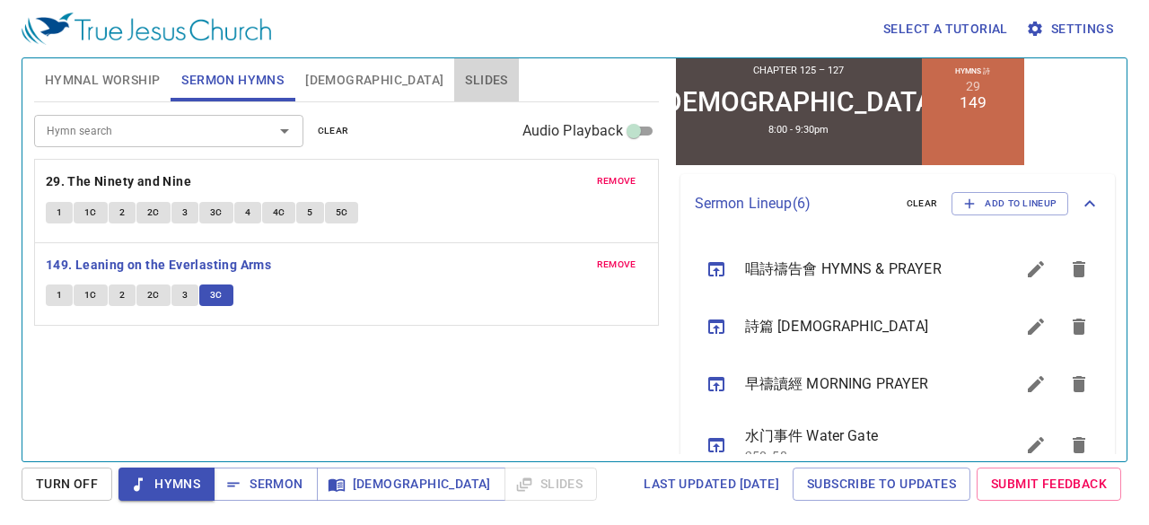
click at [454, 60] on button "Slides" at bounding box center [486, 79] width 64 height 43
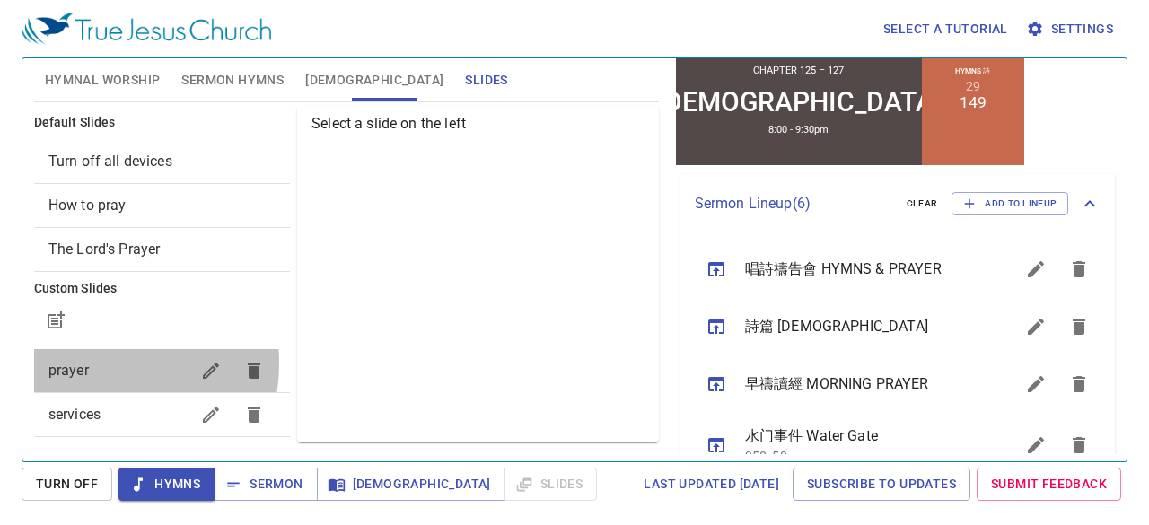
click at [93, 363] on span "prayer" at bounding box center [118, 371] width 141 height 22
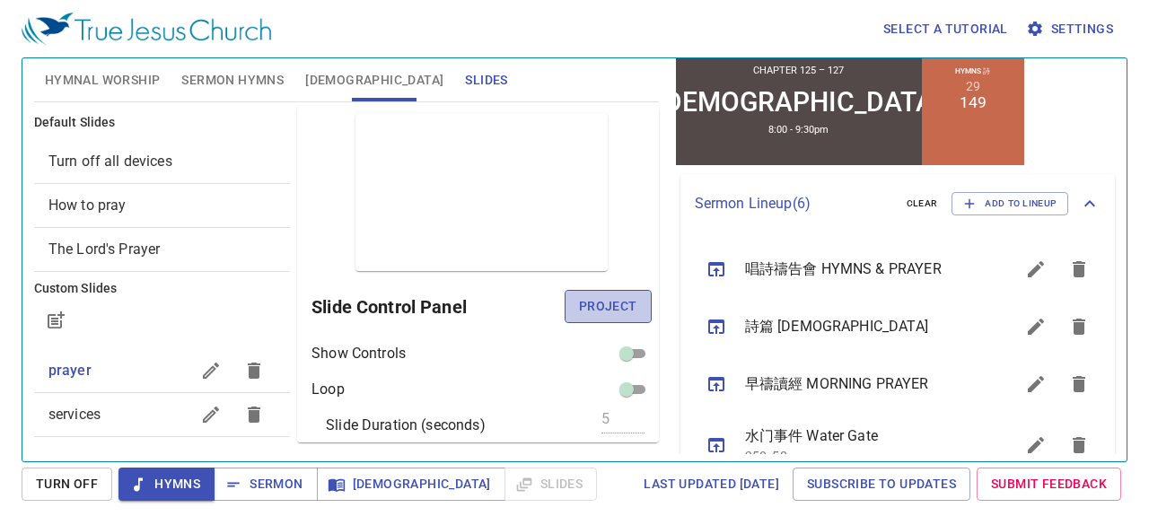
click at [601, 301] on span "Project" at bounding box center [608, 306] width 58 height 22
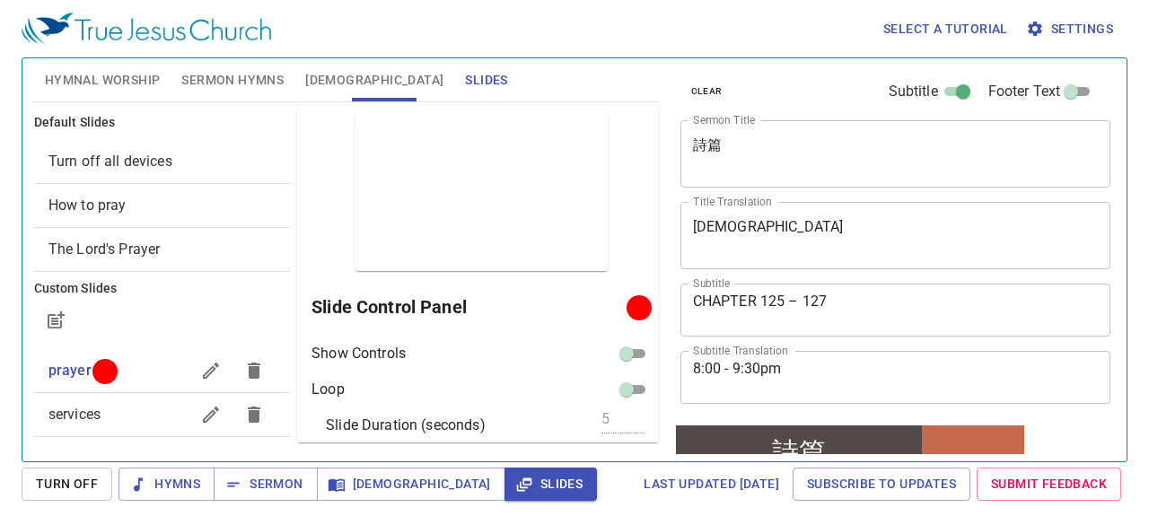
scroll to position [149, 0]
